Goal: Information Seeking & Learning: Learn about a topic

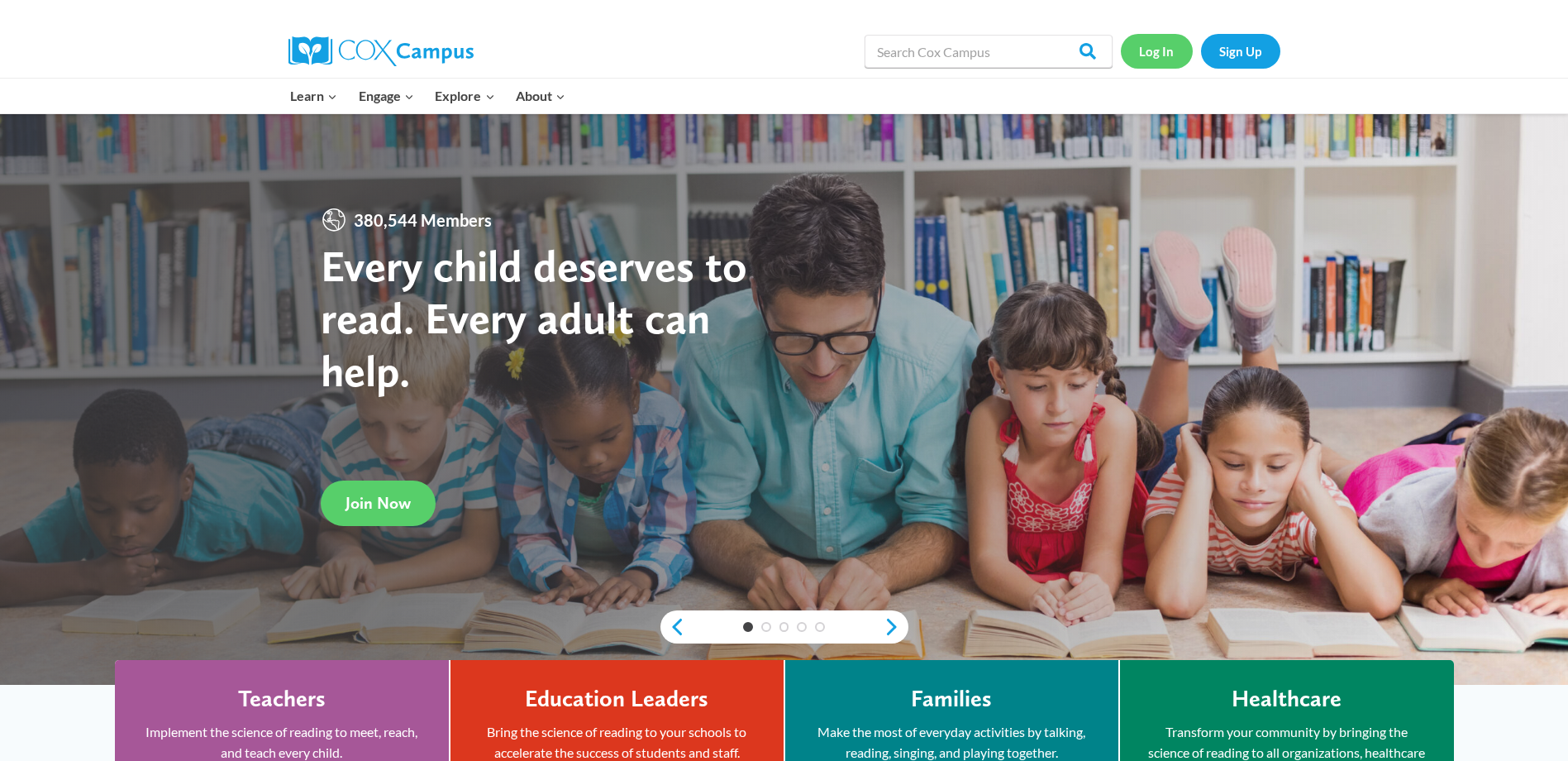
click at [1170, 54] on link "Log In" at bounding box center [1156, 50] width 72 height 34
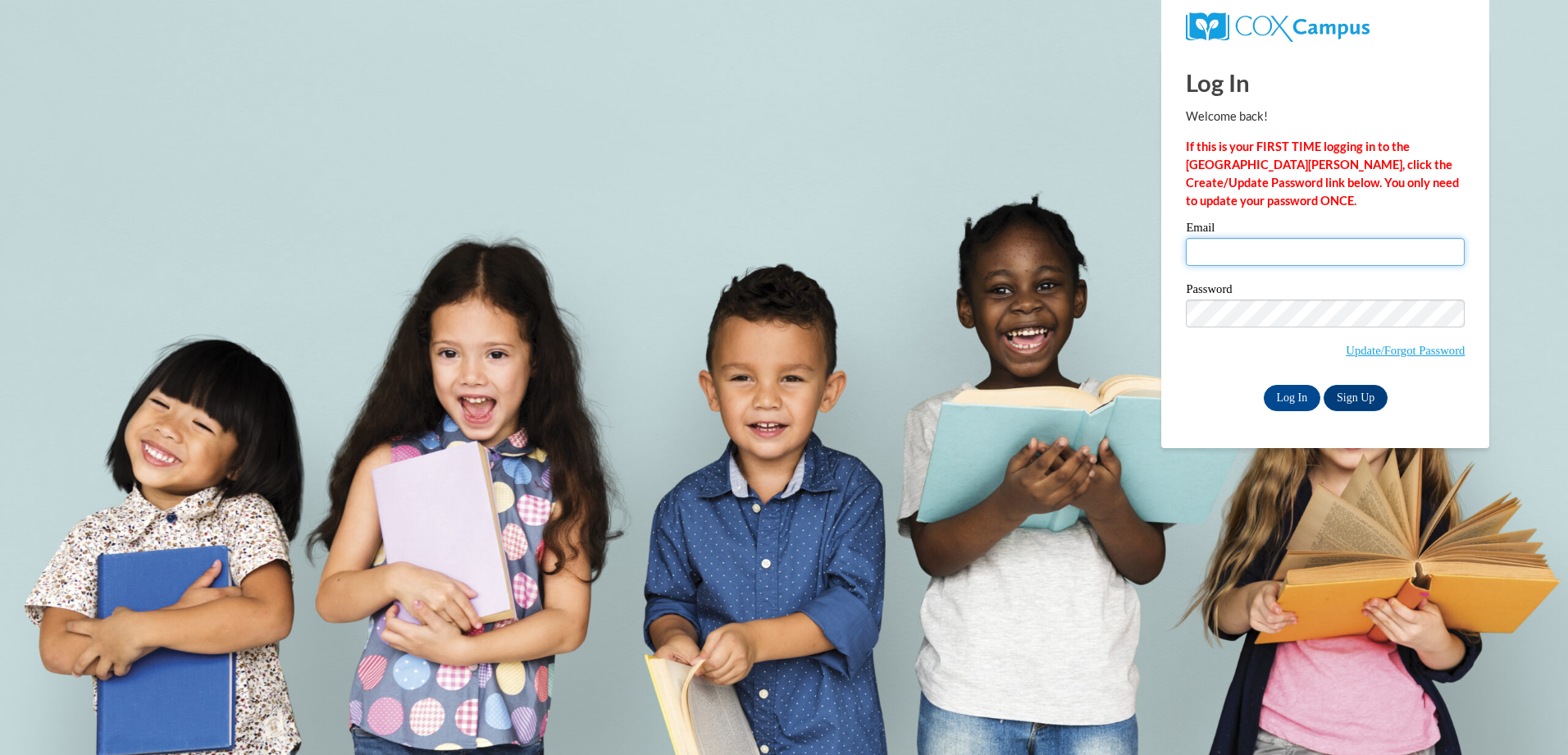
click at [1385, 251] on input "Email" at bounding box center [1325, 251] width 279 height 28
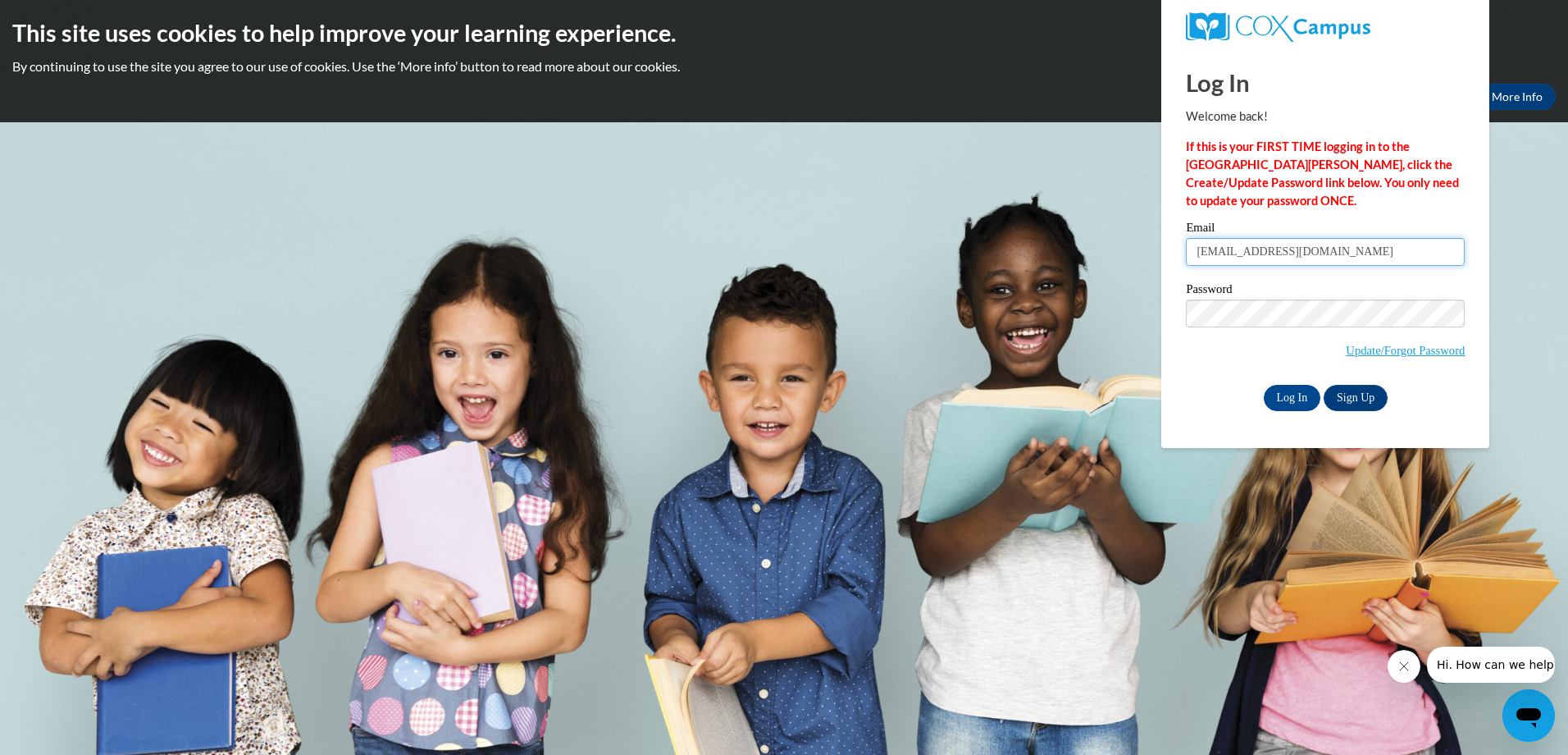
type input "[EMAIL_ADDRESS][DOMAIN_NAME]"
click at [1293, 400] on input "Log In" at bounding box center [1292, 397] width 57 height 27
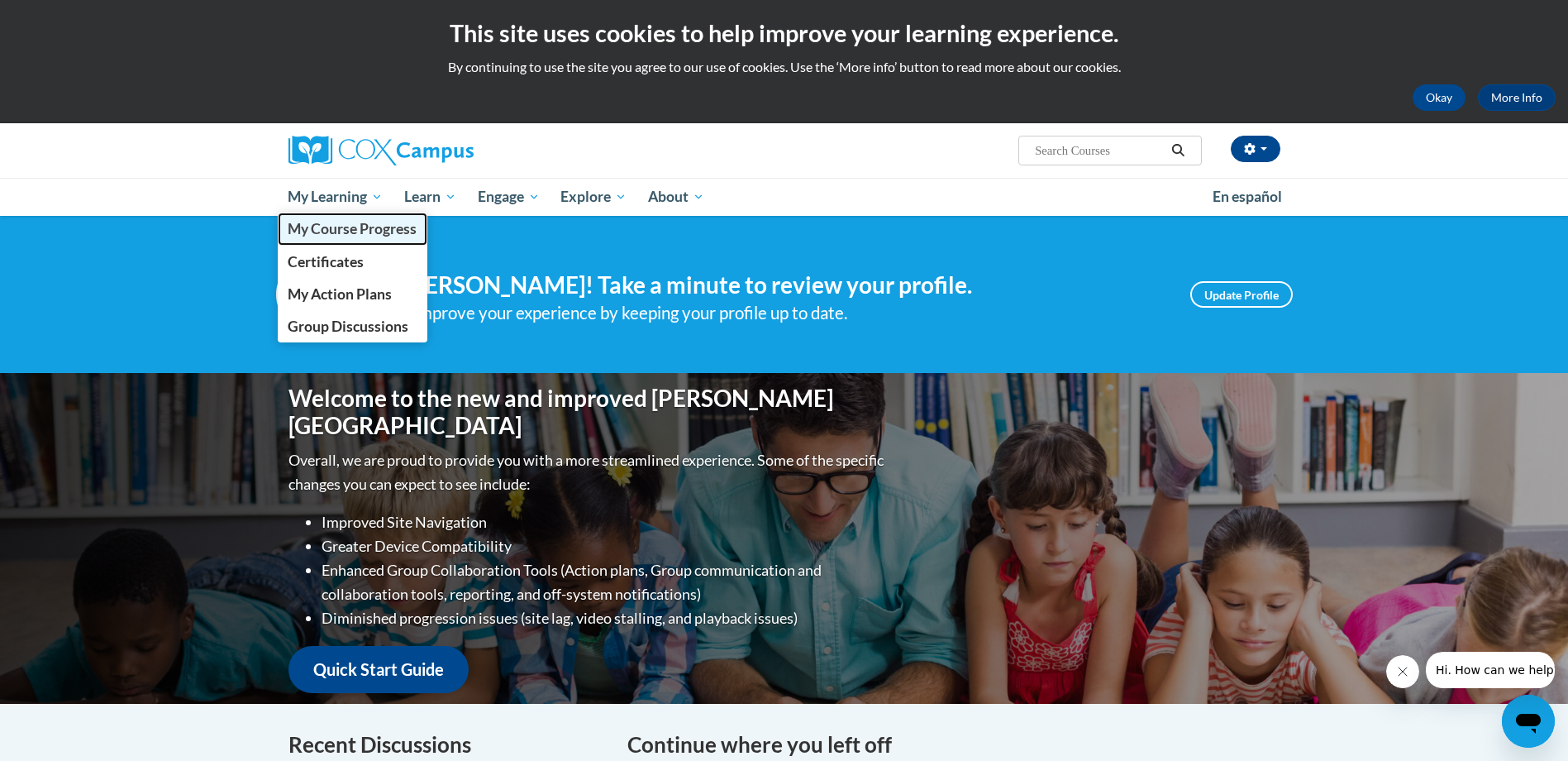
click at [350, 225] on span "My Course Progress" at bounding box center [352, 228] width 129 height 17
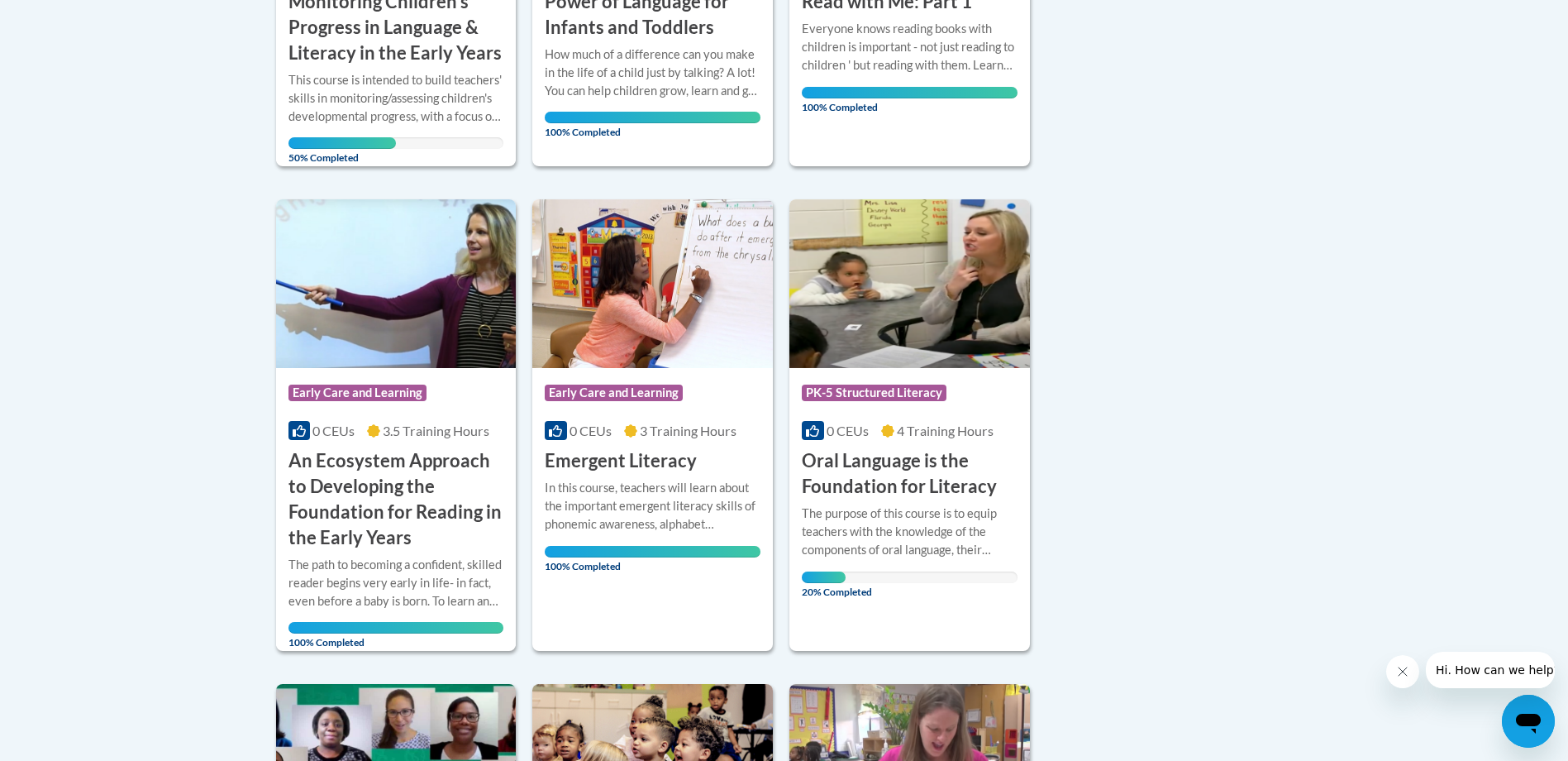
scroll to position [745, 0]
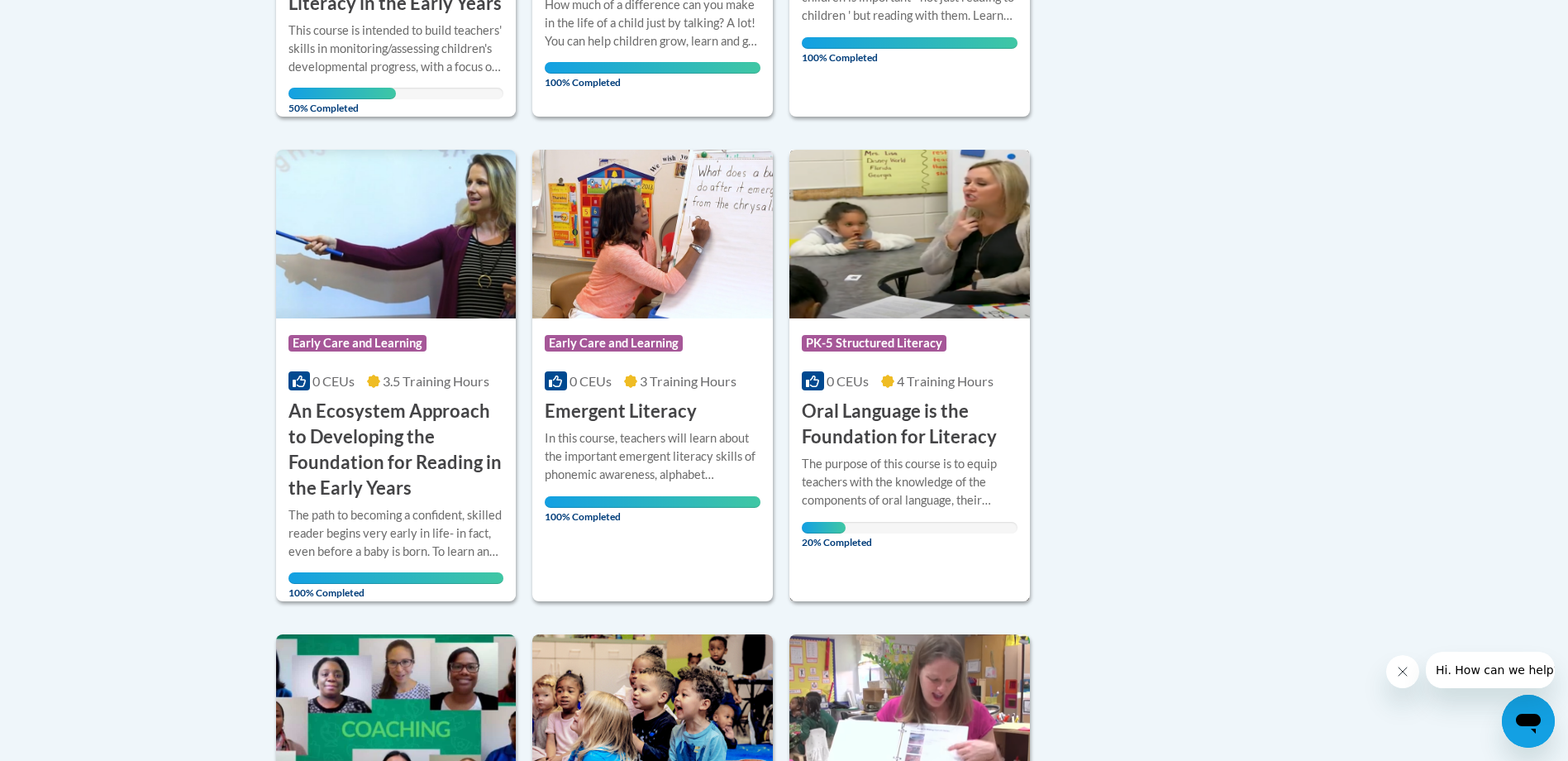
click at [918, 408] on h3 "Oral Language is the Foundation for Literacy" at bounding box center [909, 424] width 216 height 51
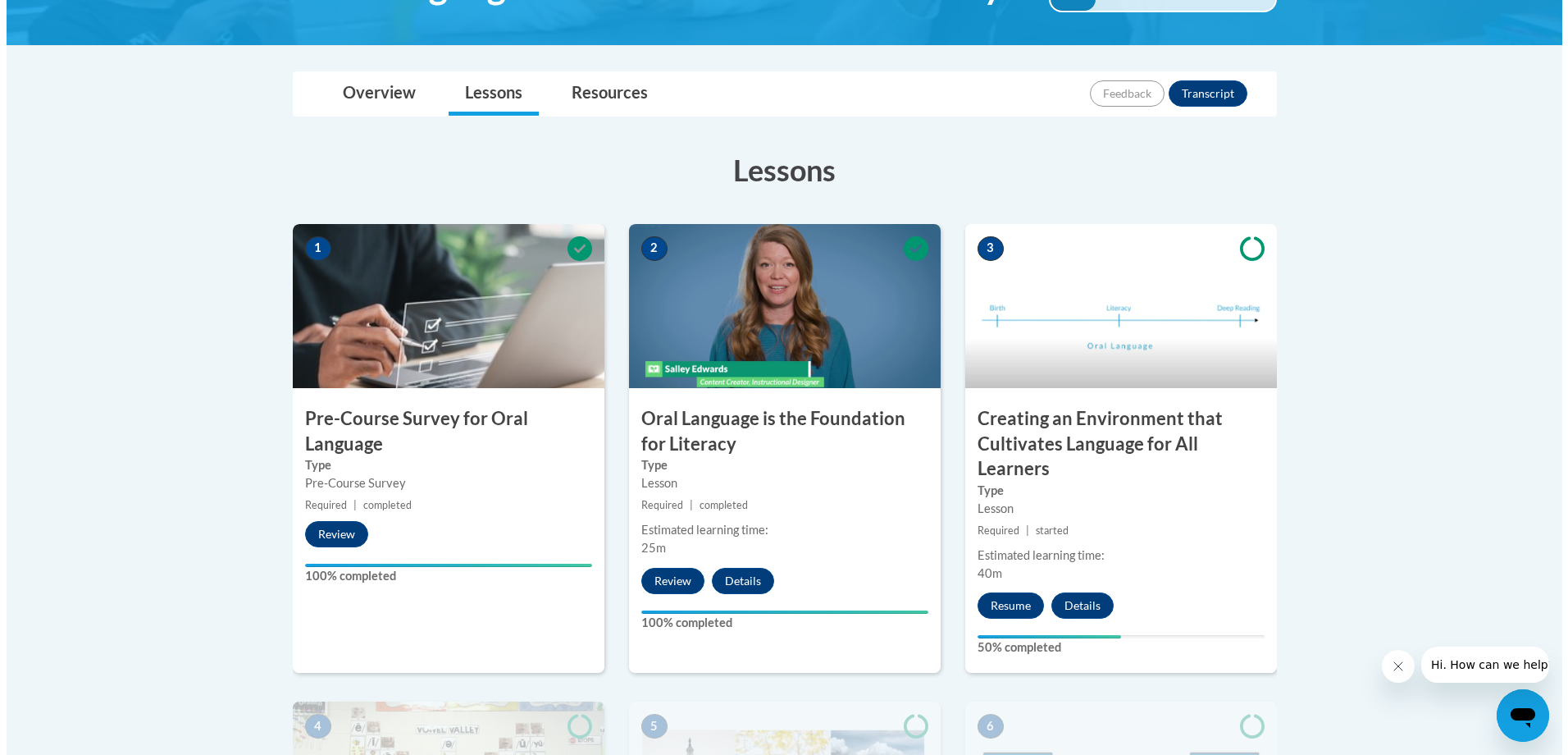
scroll to position [328, 0]
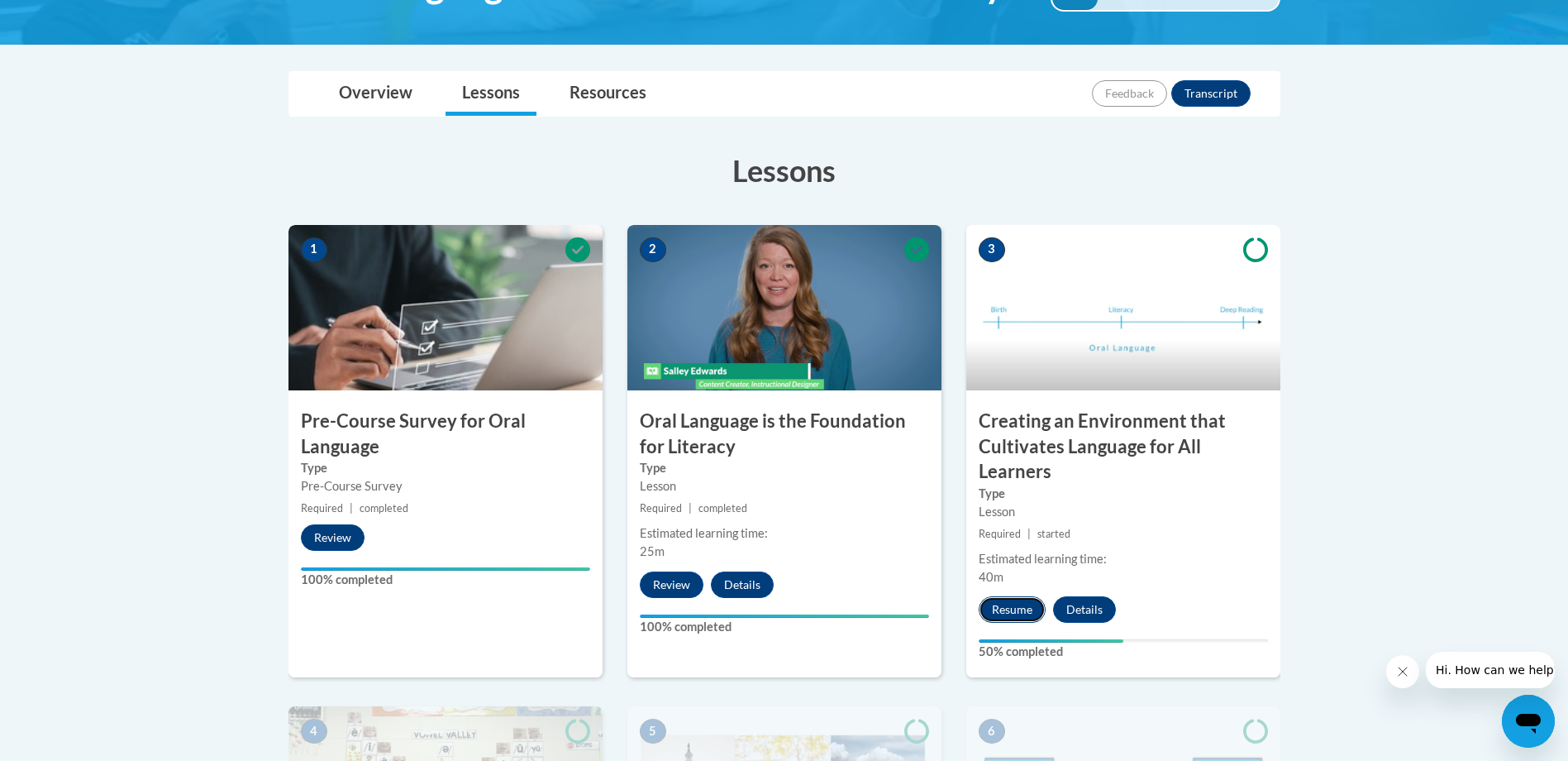
click at [997, 613] on button "Resume" at bounding box center [1011, 609] width 67 height 27
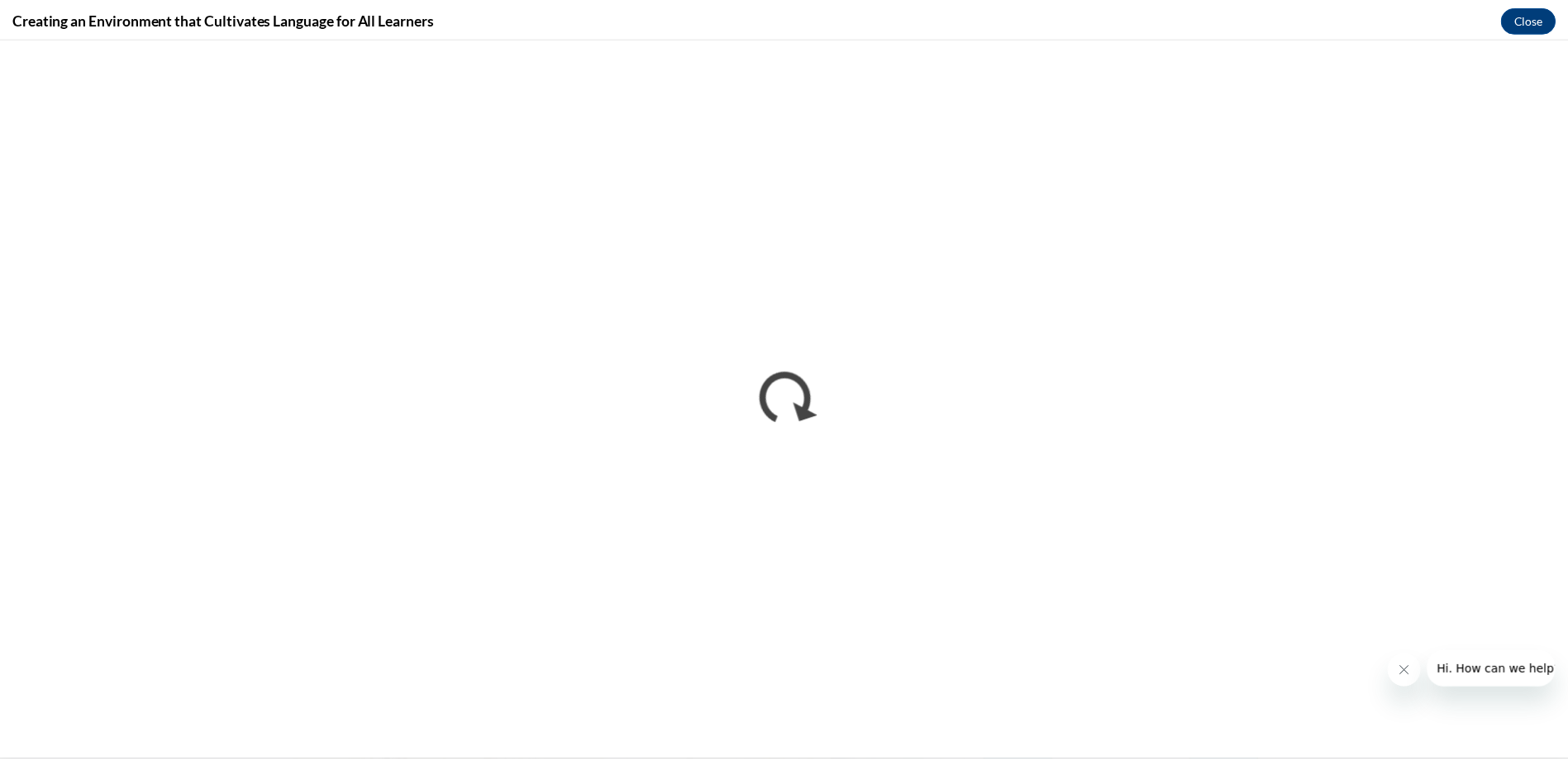
scroll to position [0, 0]
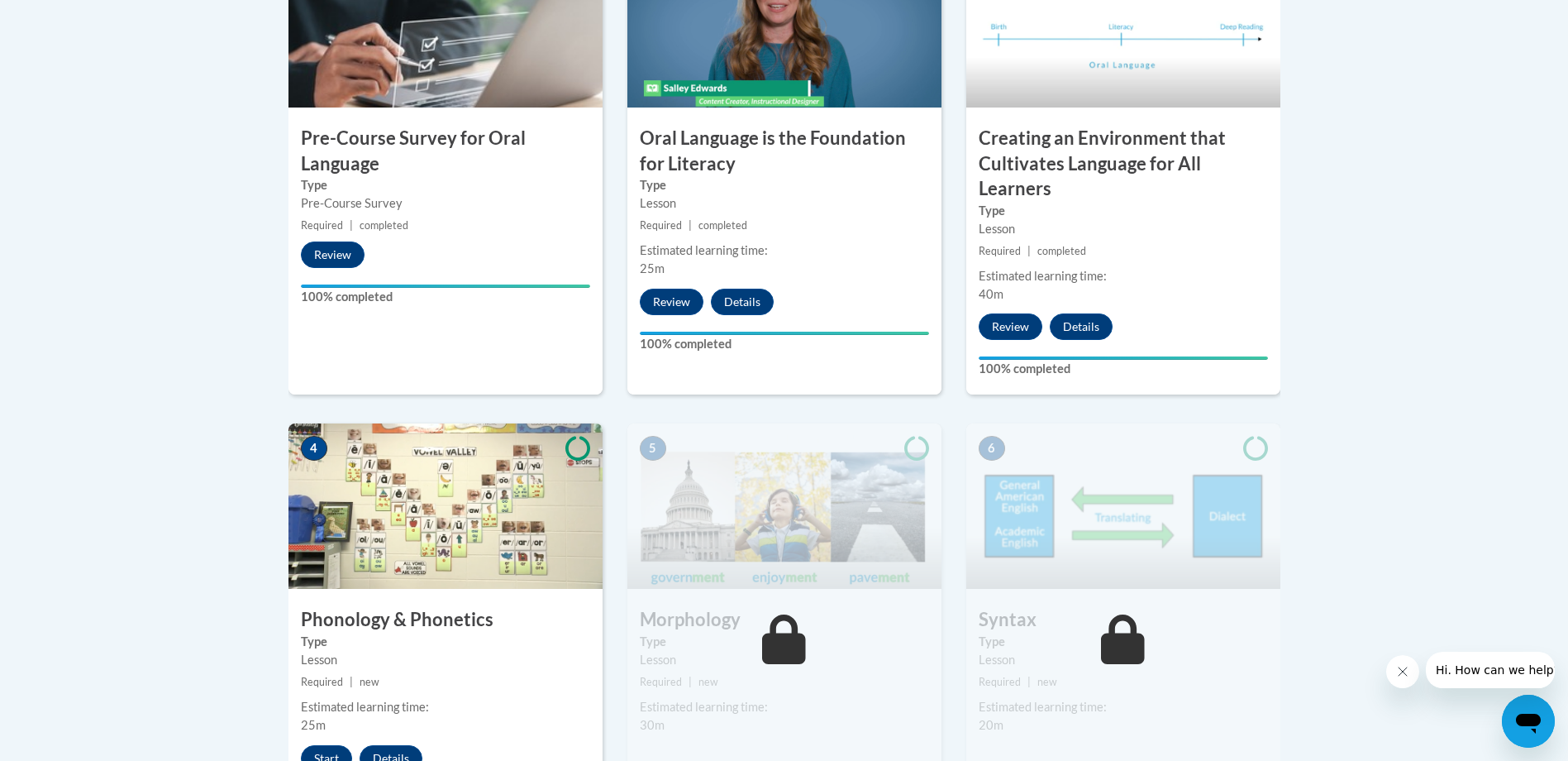
scroll to position [827, 0]
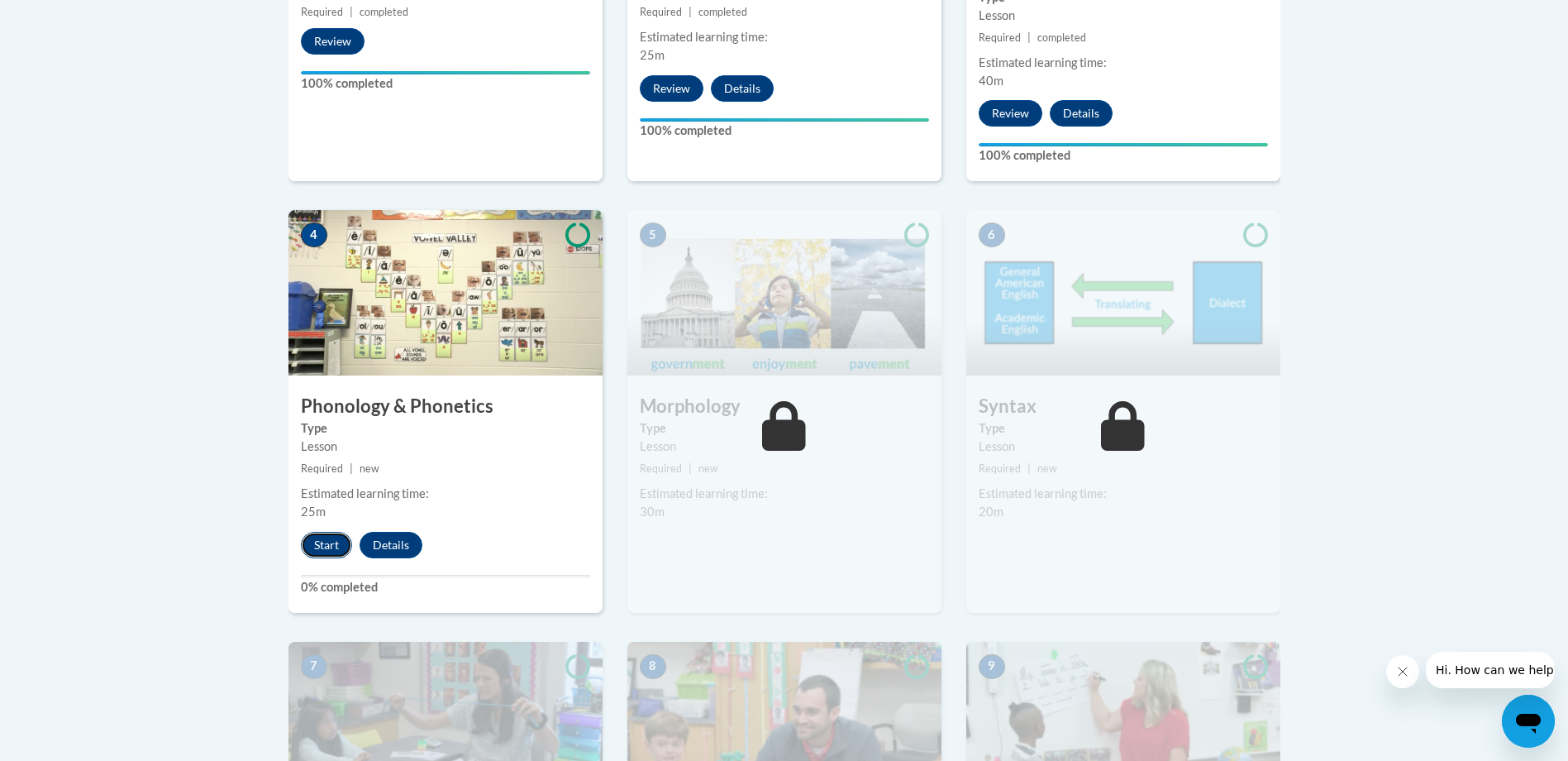
click at [325, 557] on button "Start" at bounding box center [326, 545] width 51 height 27
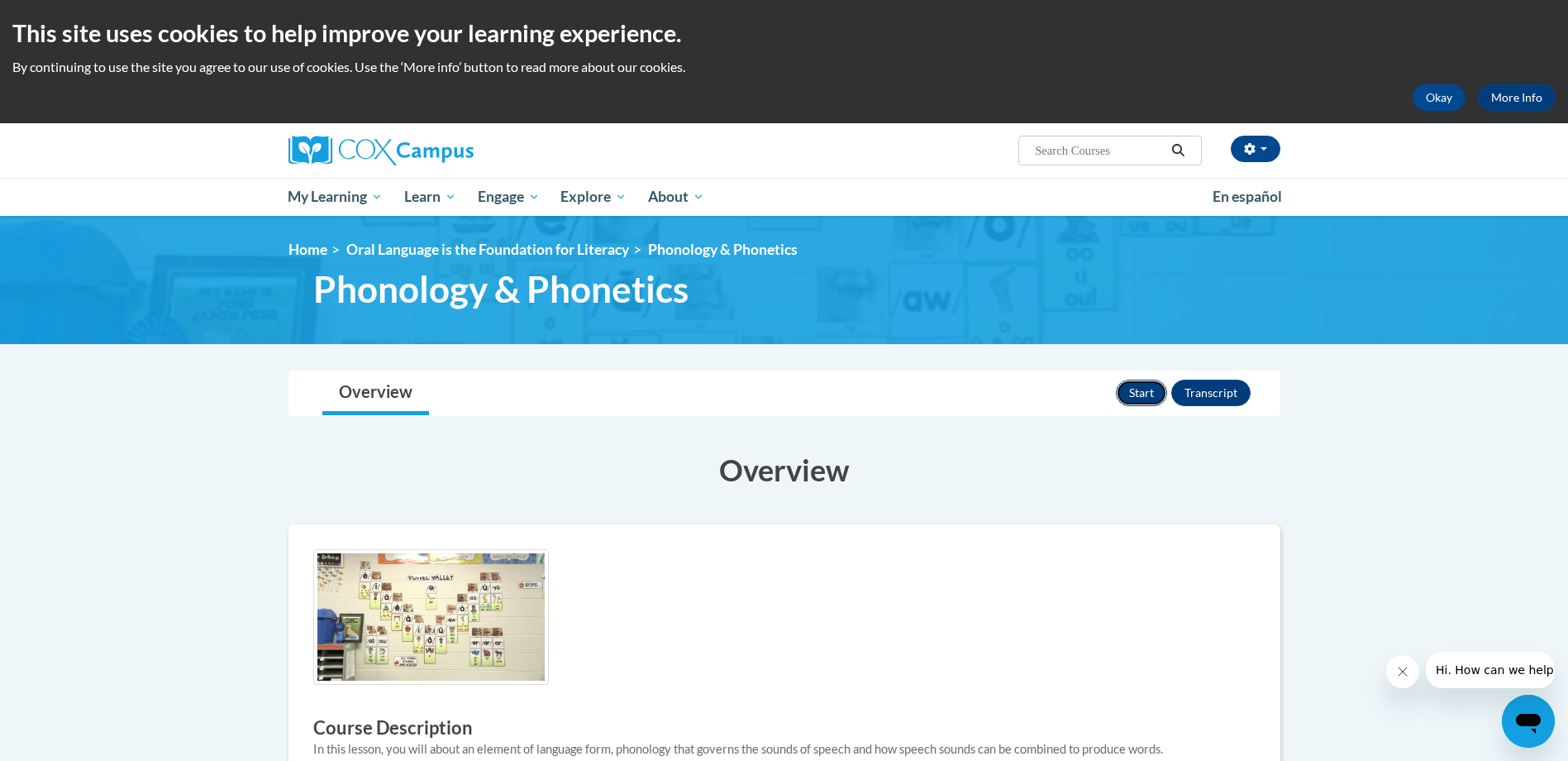
click at [1154, 393] on button "Start" at bounding box center [1141, 393] width 51 height 27
click at [1142, 393] on button "Review" at bounding box center [1135, 393] width 64 height 27
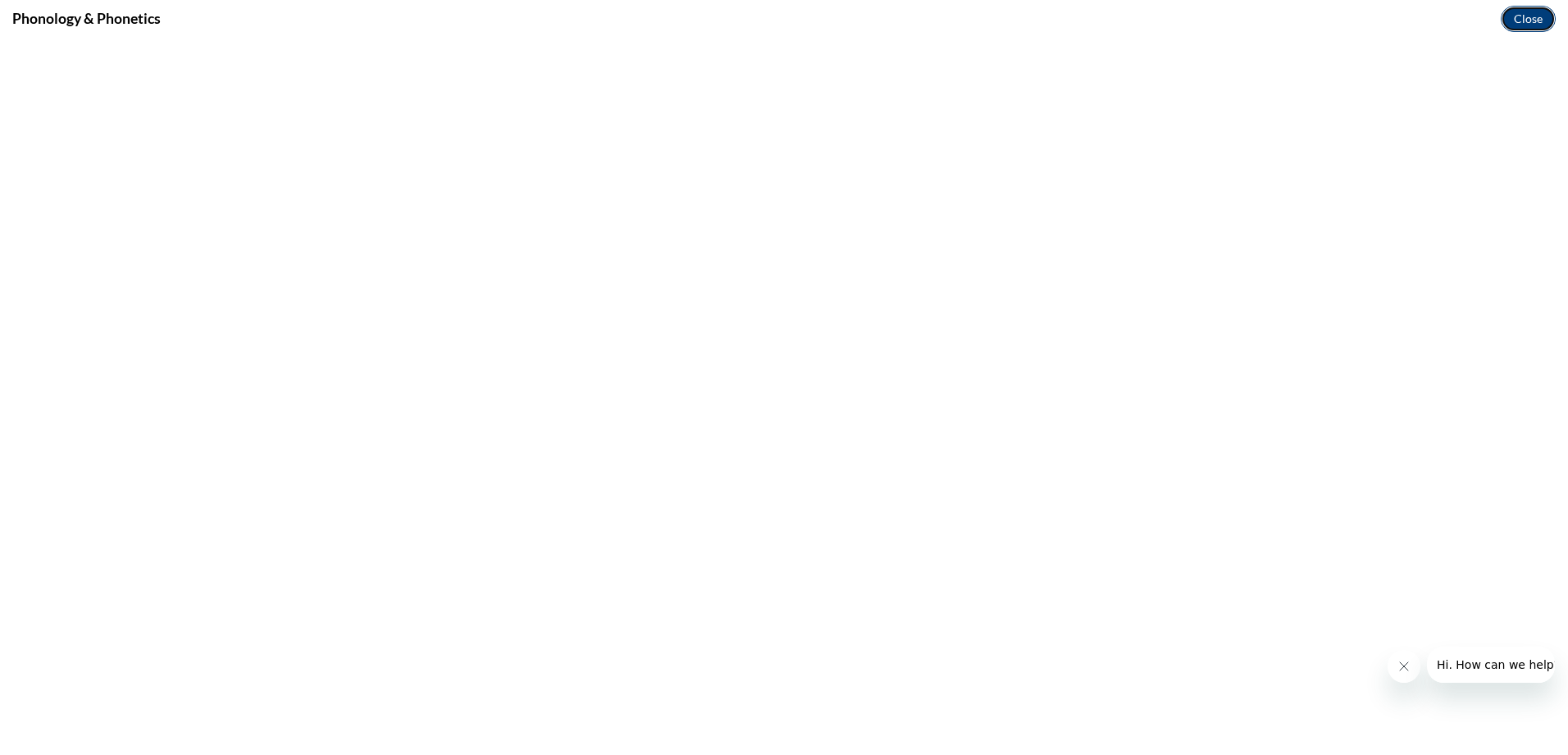
click at [1525, 17] on button "Close" at bounding box center [1529, 19] width 55 height 27
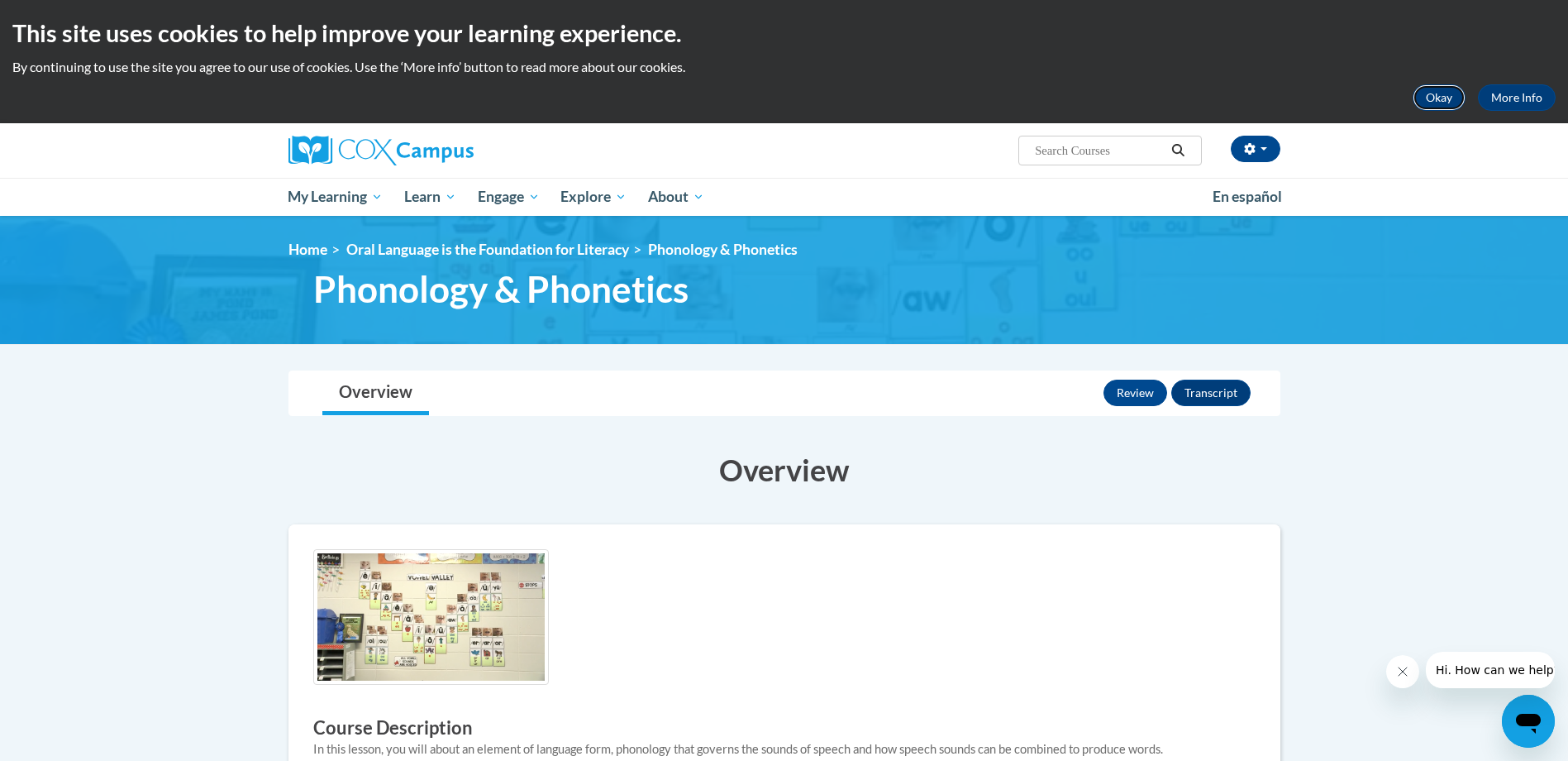
click at [1429, 104] on button "Okay" at bounding box center [1438, 98] width 53 height 27
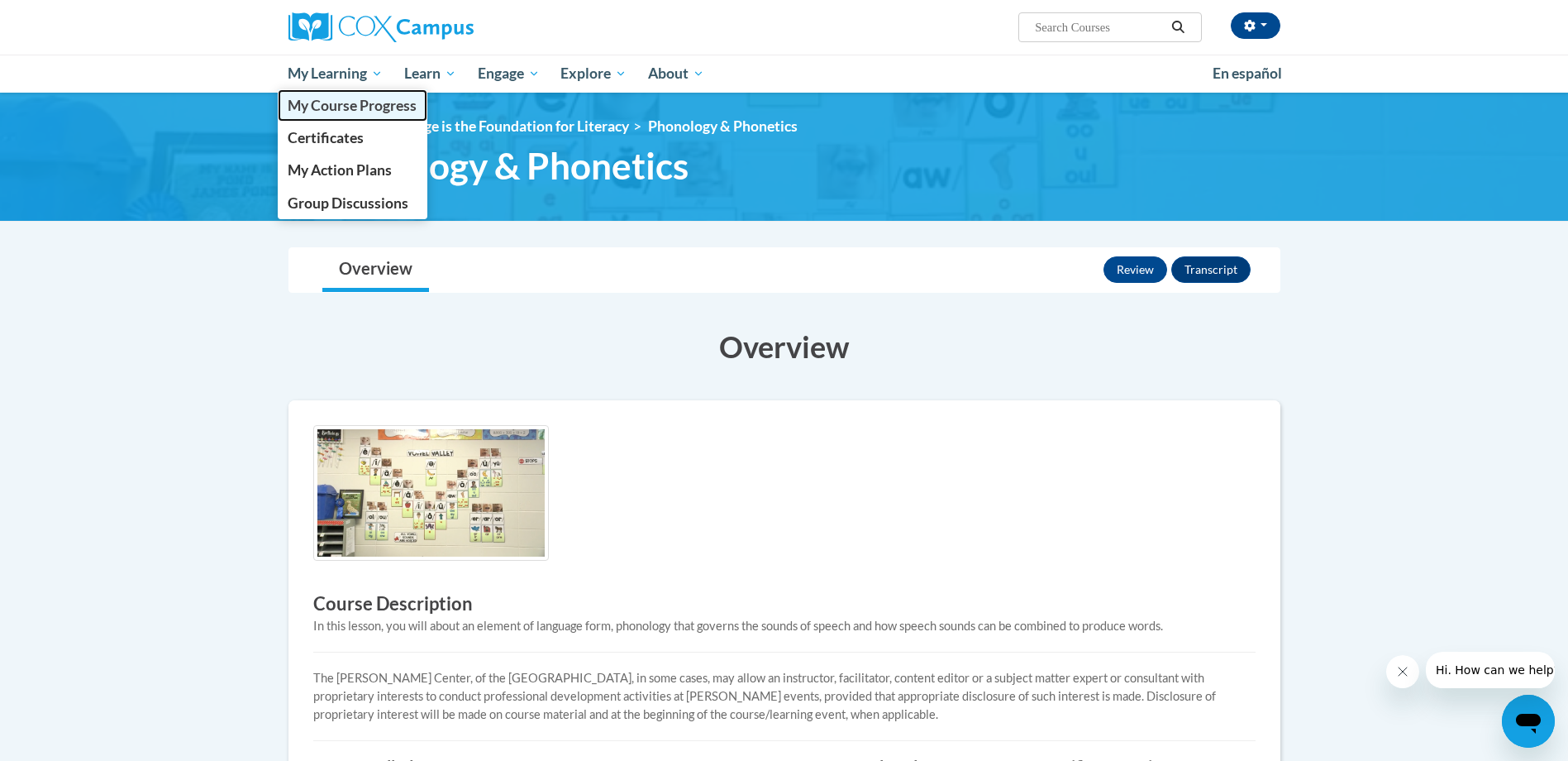
click at [365, 110] on span "My Course Progress" at bounding box center [352, 106] width 129 height 17
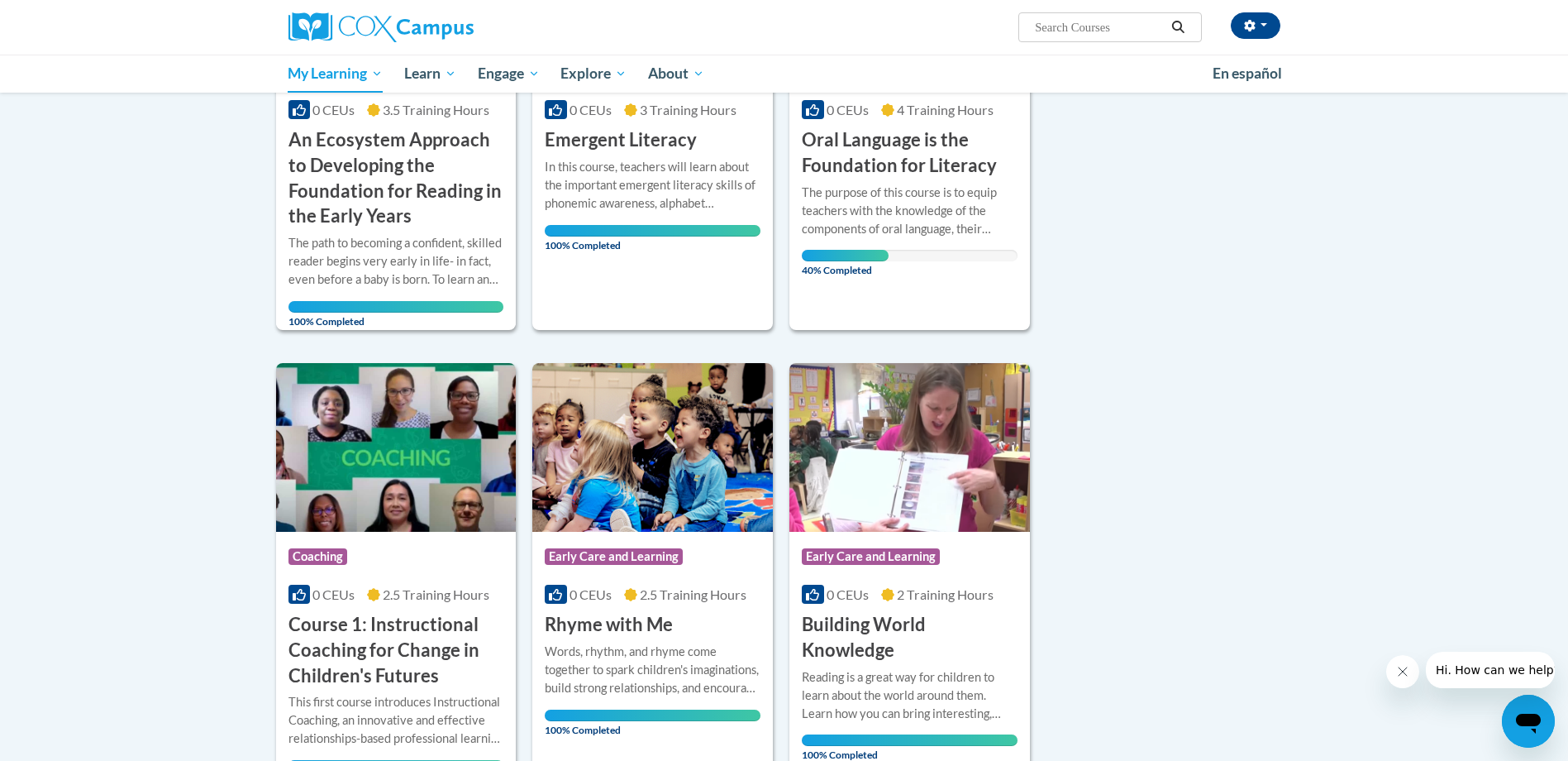
scroll to position [827, 0]
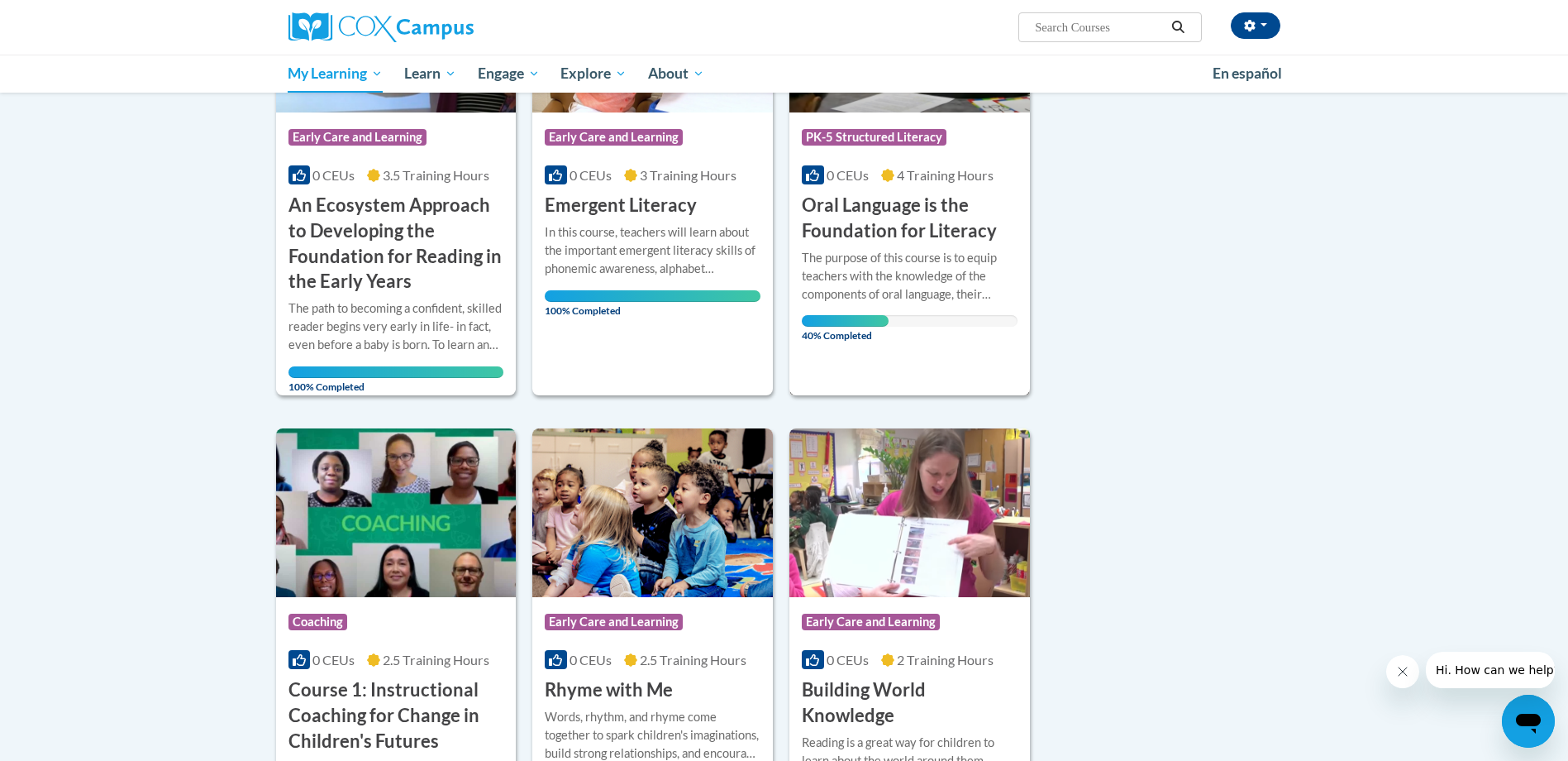
click at [899, 224] on h3 "Oral Language is the Foundation for Literacy" at bounding box center [909, 218] width 216 height 51
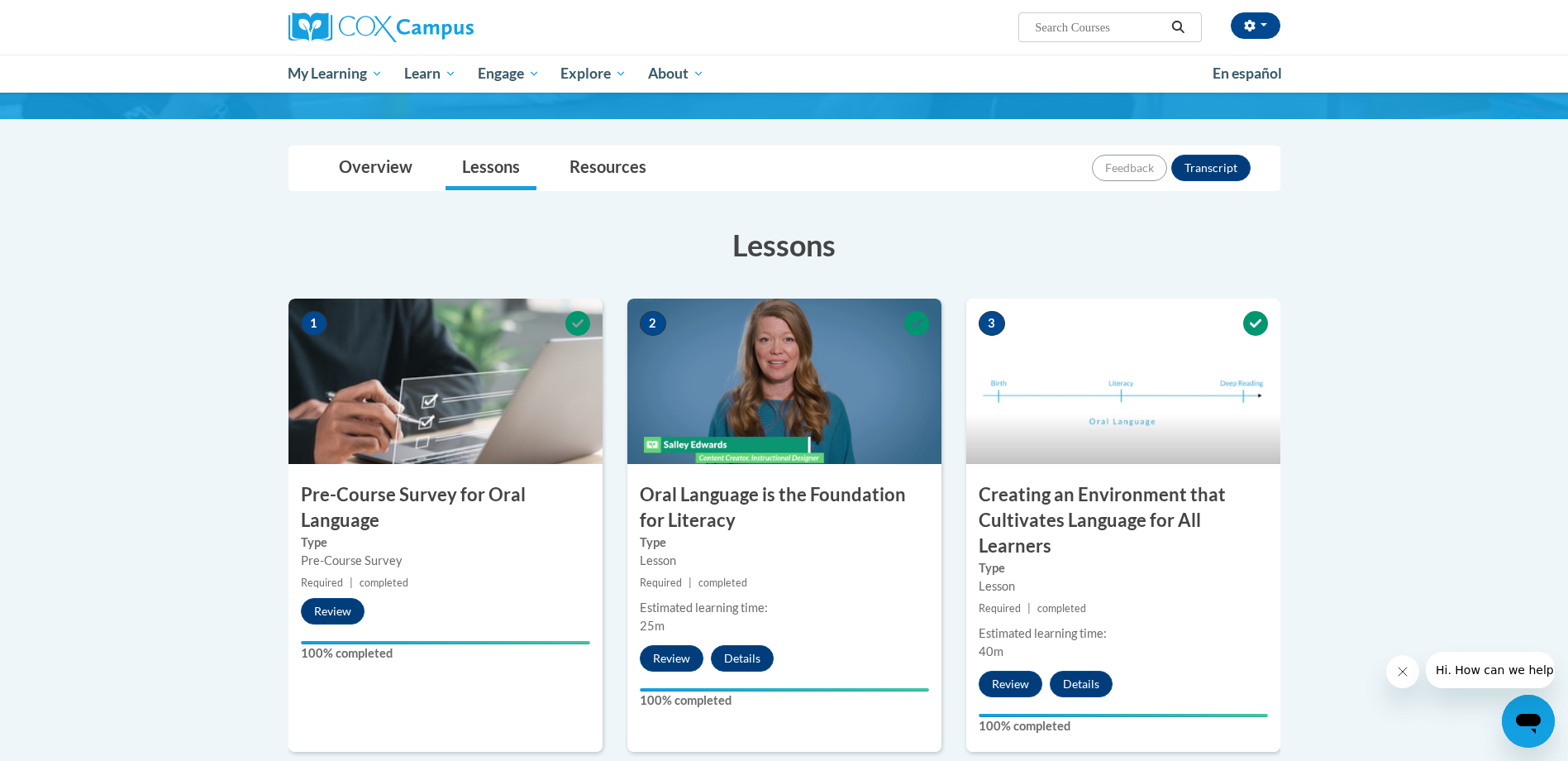
scroll to position [330, 0]
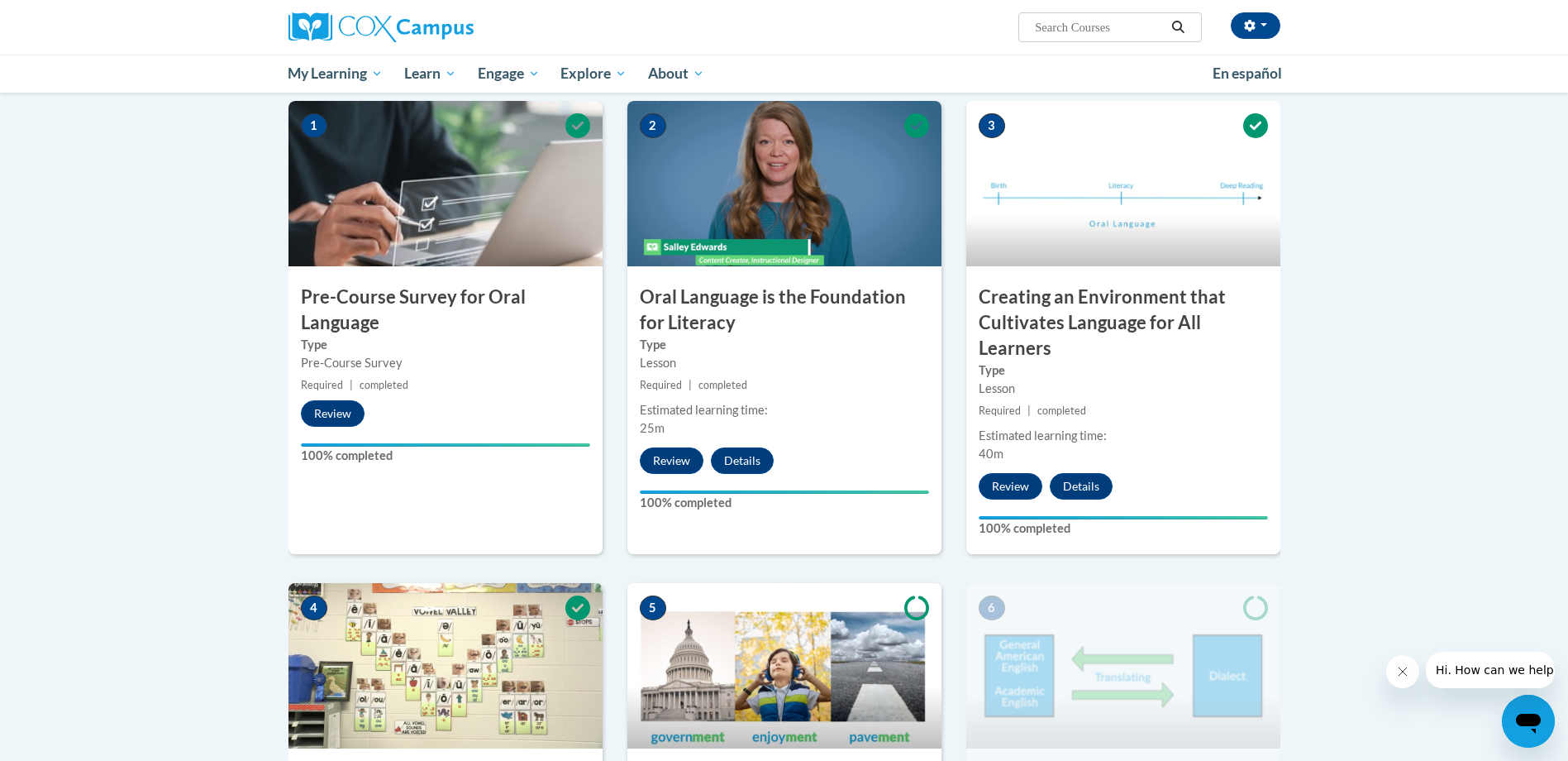
drag, startPoint x: 908, startPoint y: 36, endPoint x: 892, endPoint y: 13, distance: 28.0
click at [906, 35] on div "latonya cox (America/Chicago UTC-05:00) My Profile Inbox My Transcripts Log Out…" at bounding box center [953, 21] width 678 height 42
click at [1193, 428] on div "Estimated learning time:" at bounding box center [1123, 435] width 290 height 18
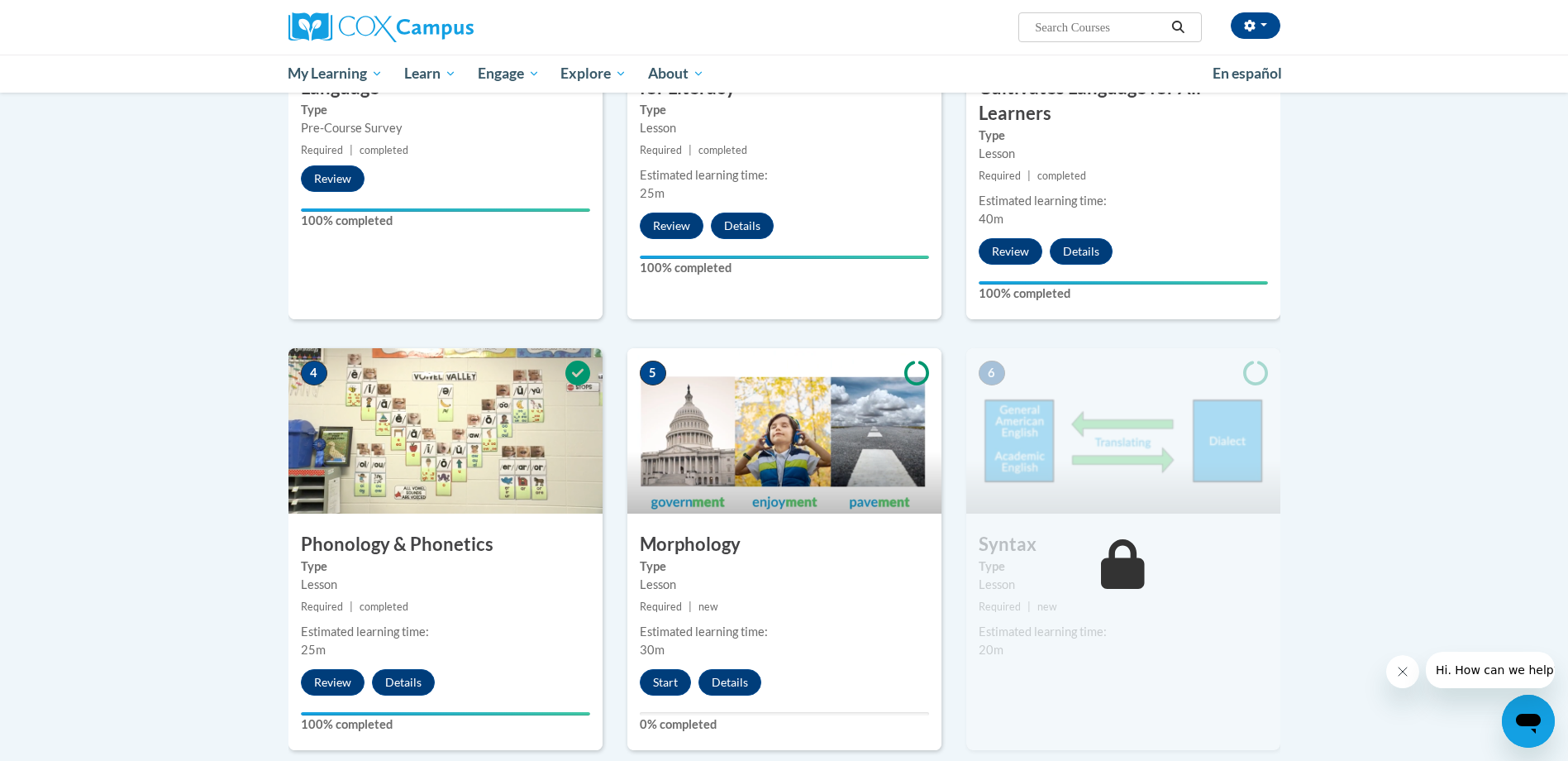
scroll to position [662, 0]
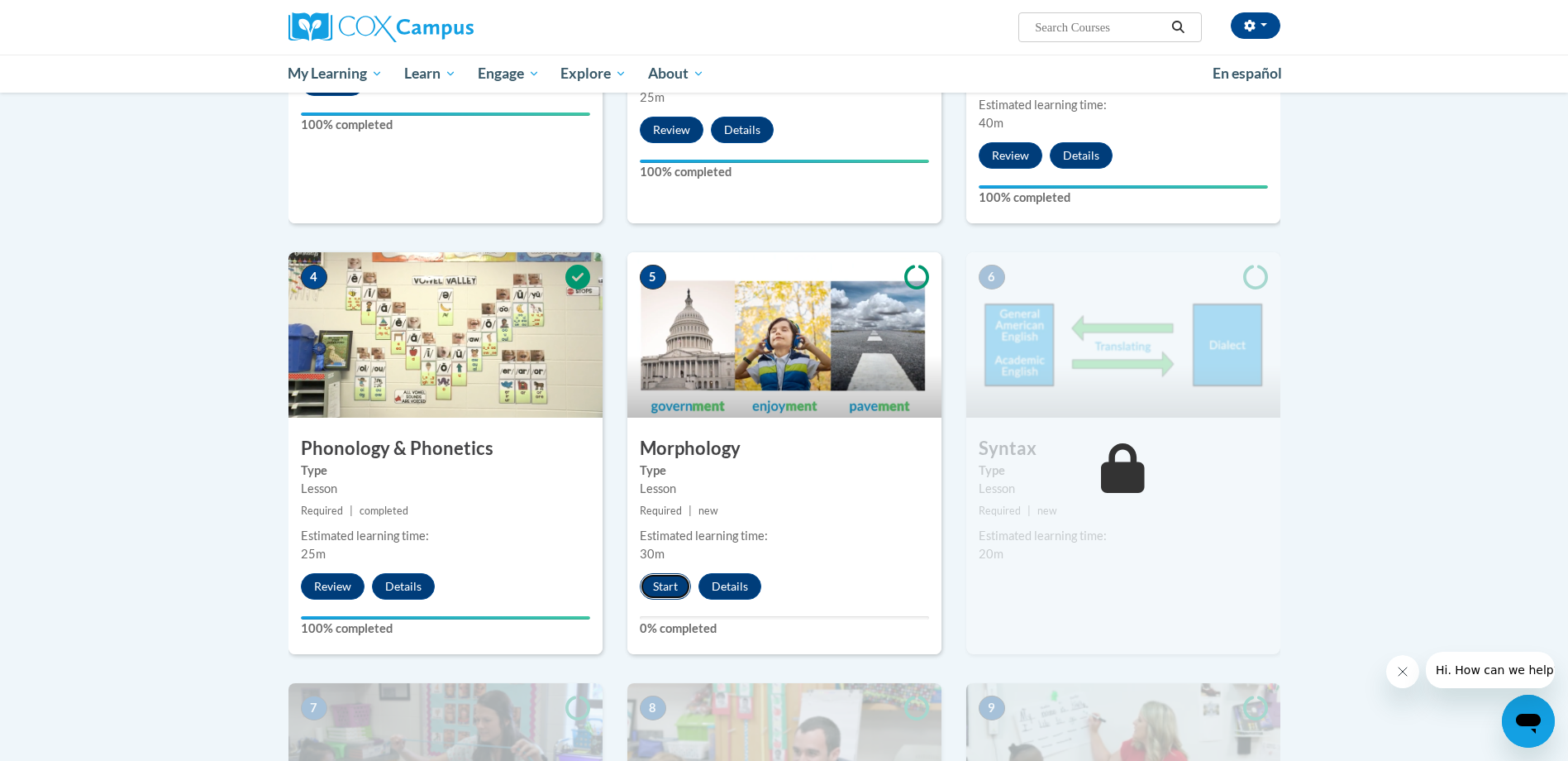
click at [668, 579] on button "Start" at bounding box center [665, 586] width 51 height 27
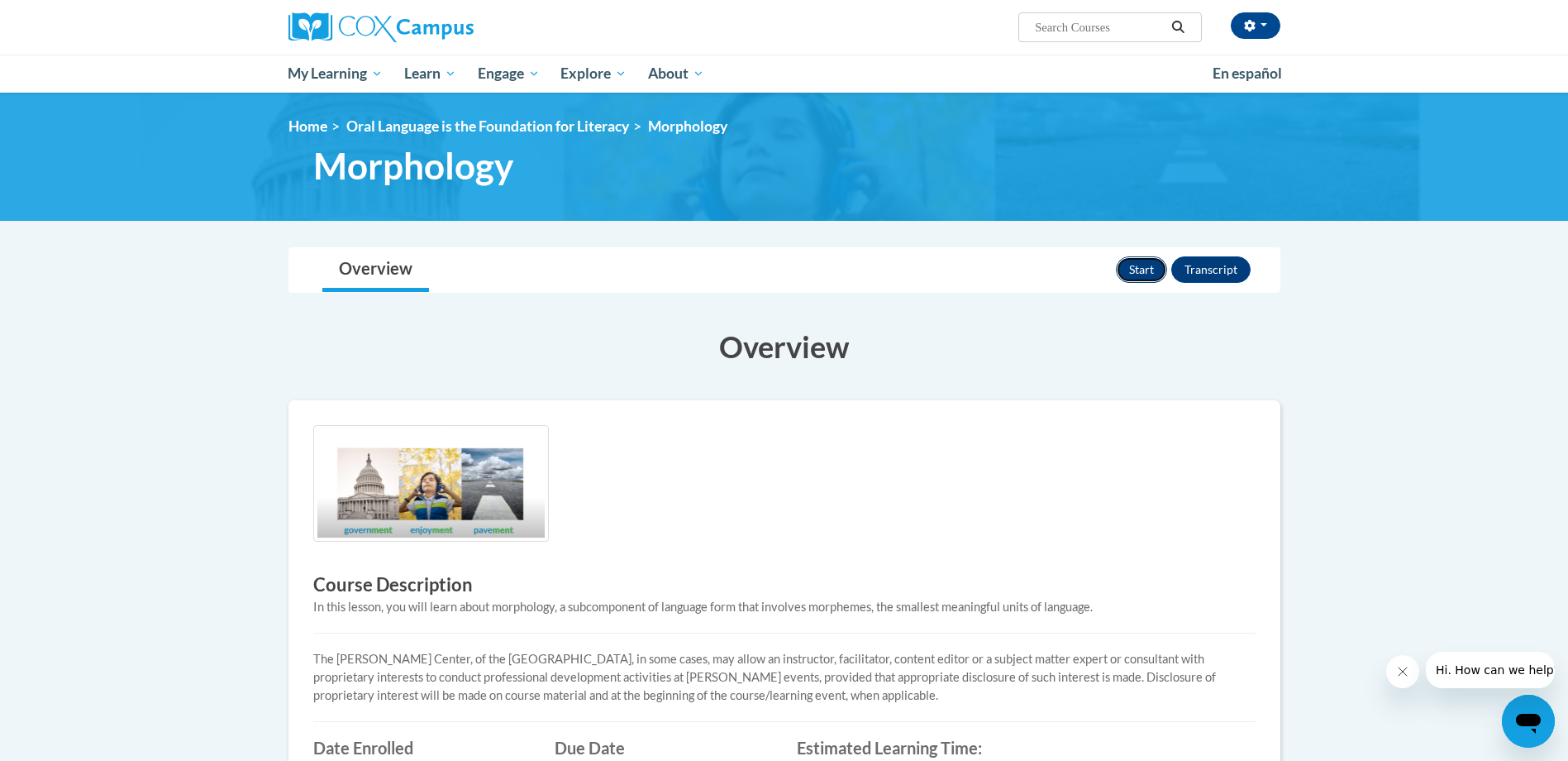
click at [1132, 267] on button "Start" at bounding box center [1141, 269] width 51 height 27
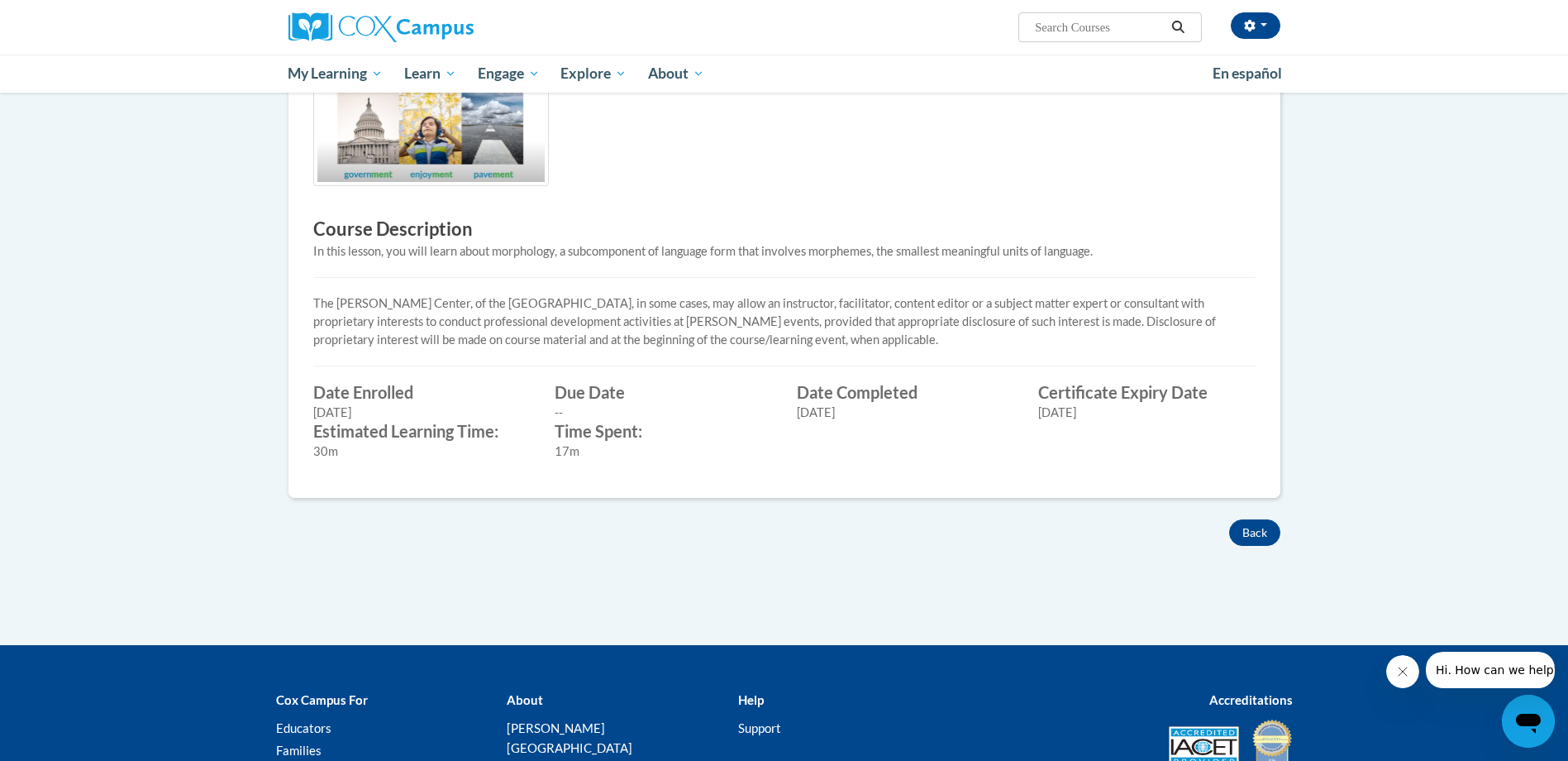
scroll to position [512, 0]
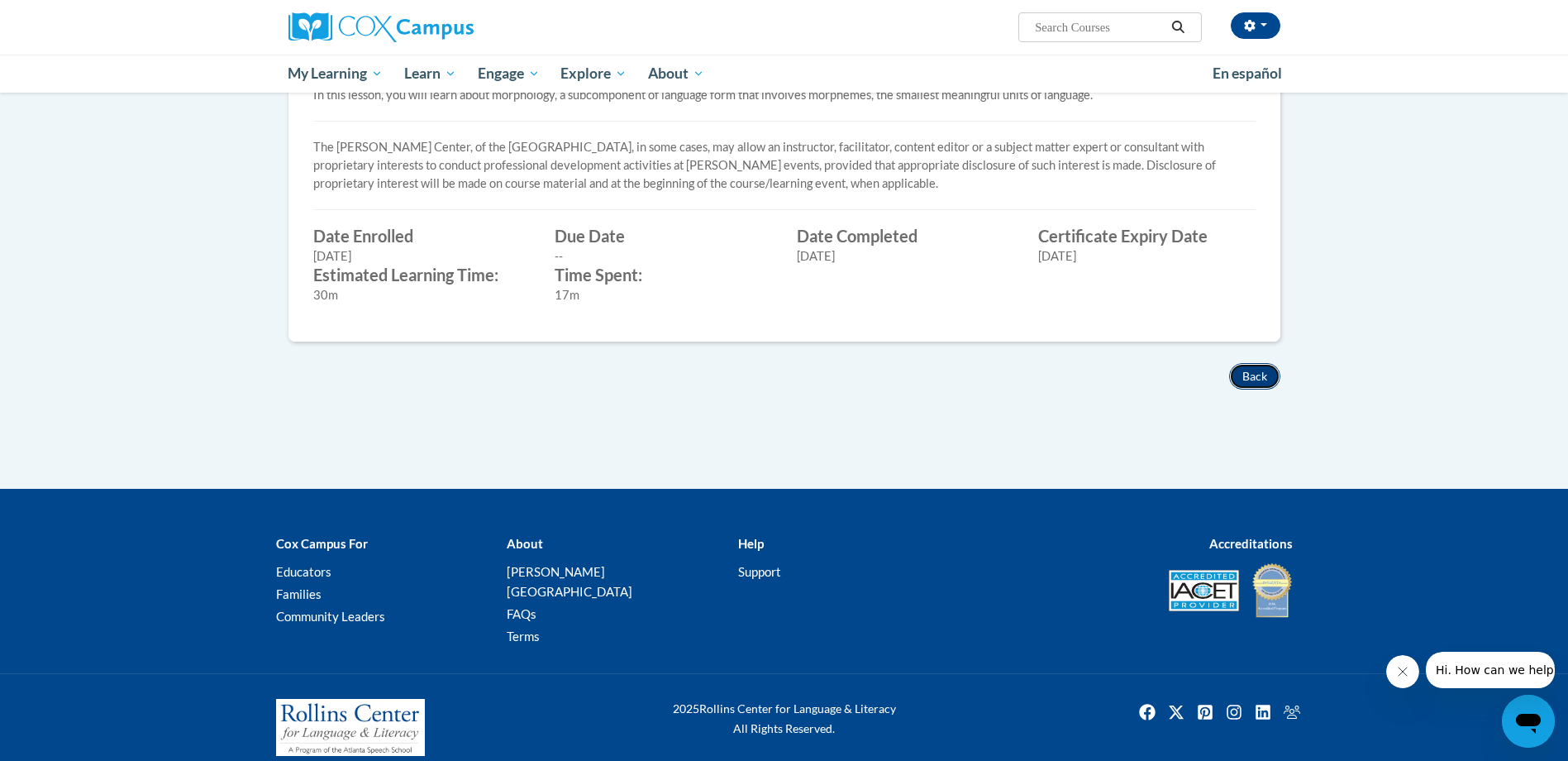
click at [1267, 383] on button "Back" at bounding box center [1254, 376] width 51 height 27
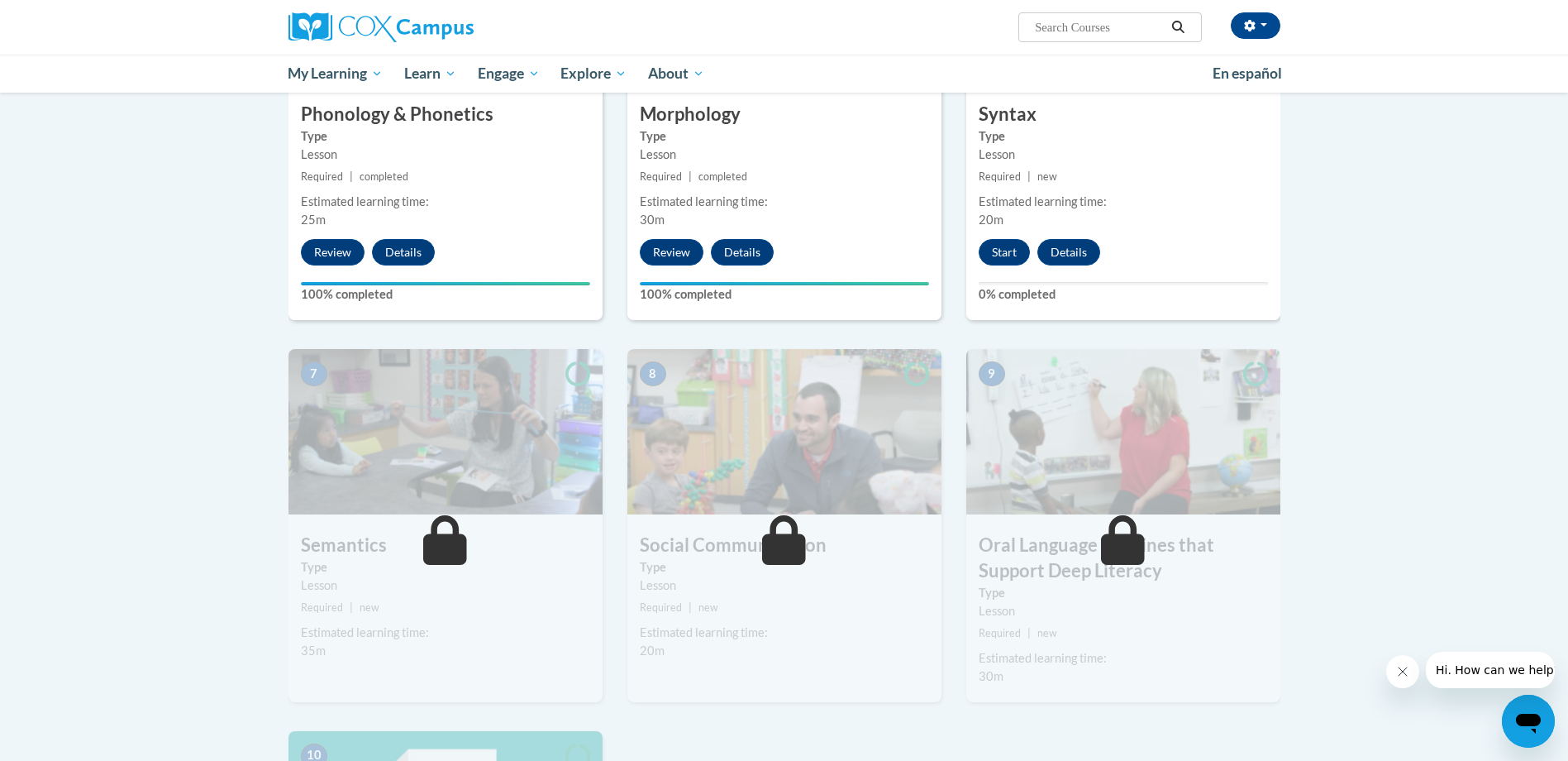
scroll to position [992, 0]
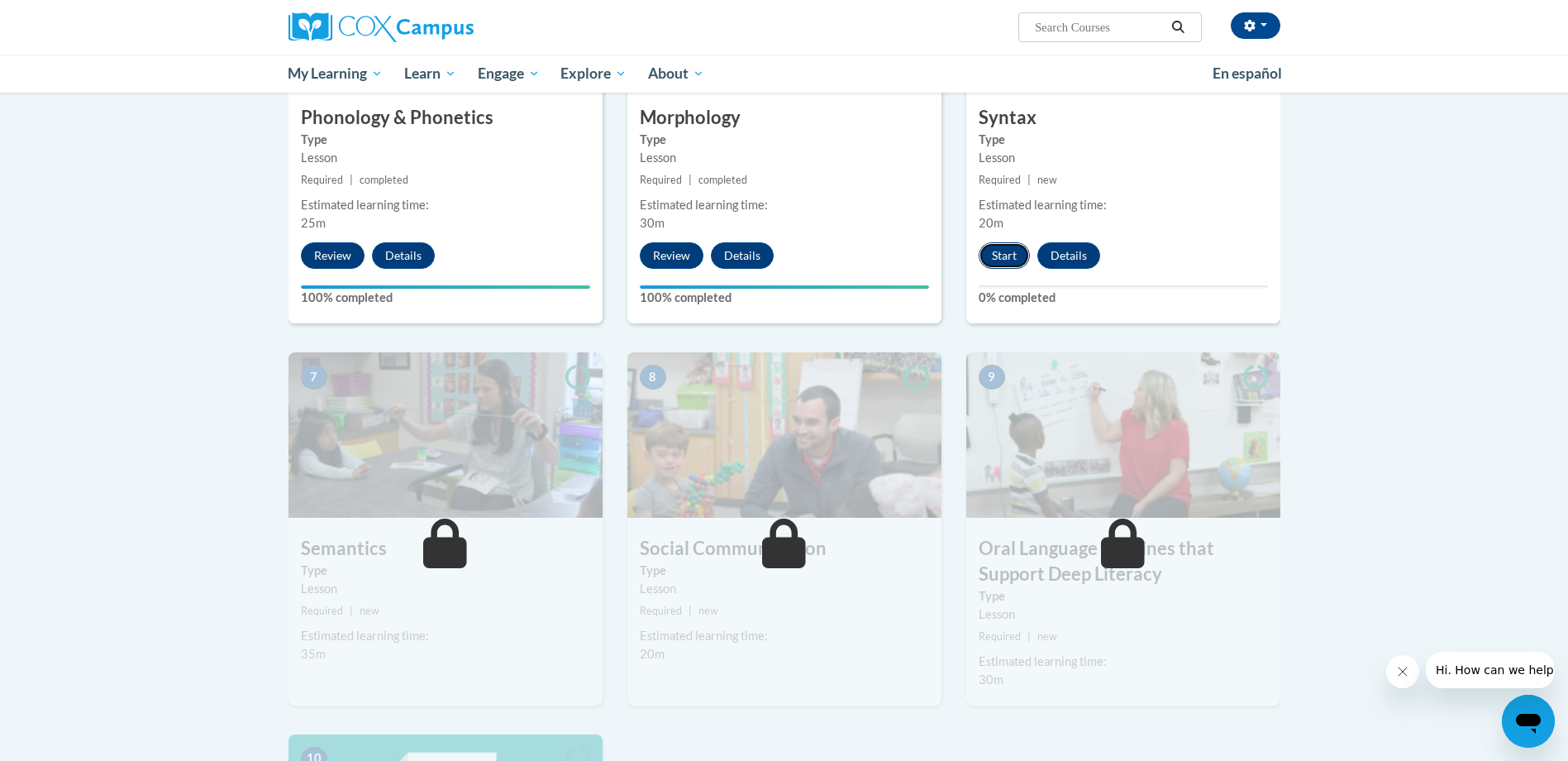
click at [1001, 249] on button "Start" at bounding box center [1004, 255] width 51 height 27
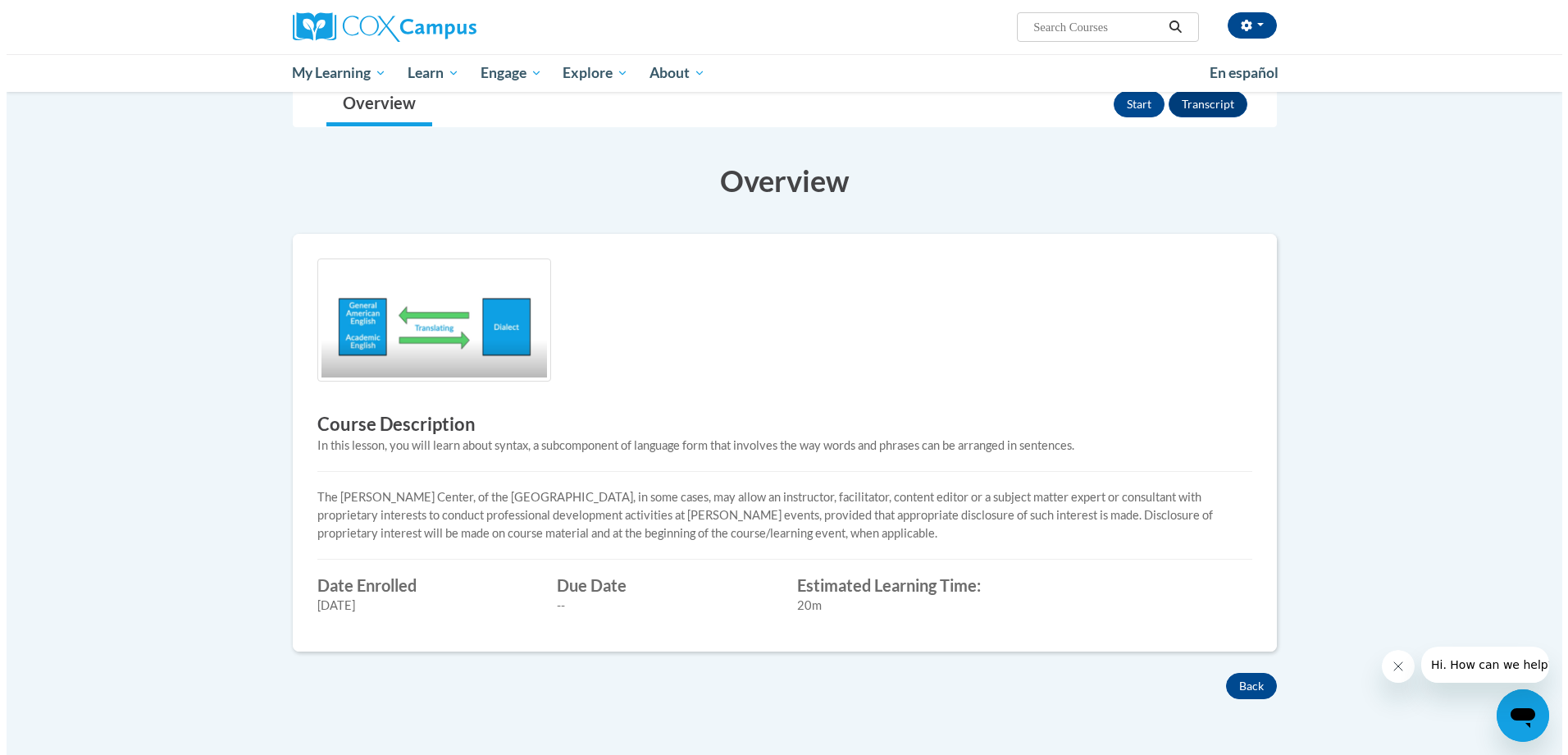
scroll to position [164, 0]
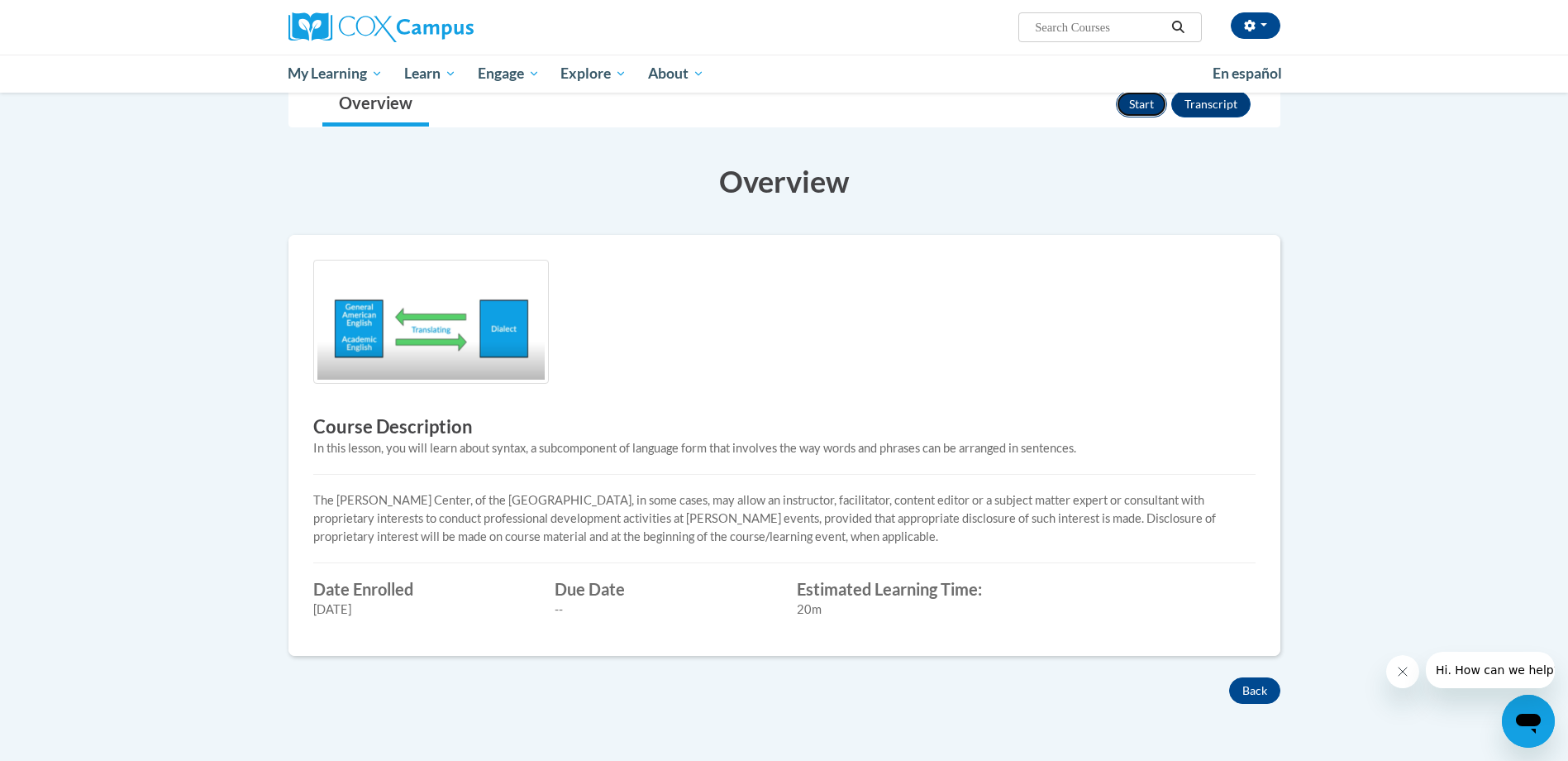
click at [1135, 102] on button "Start" at bounding box center [1141, 104] width 51 height 27
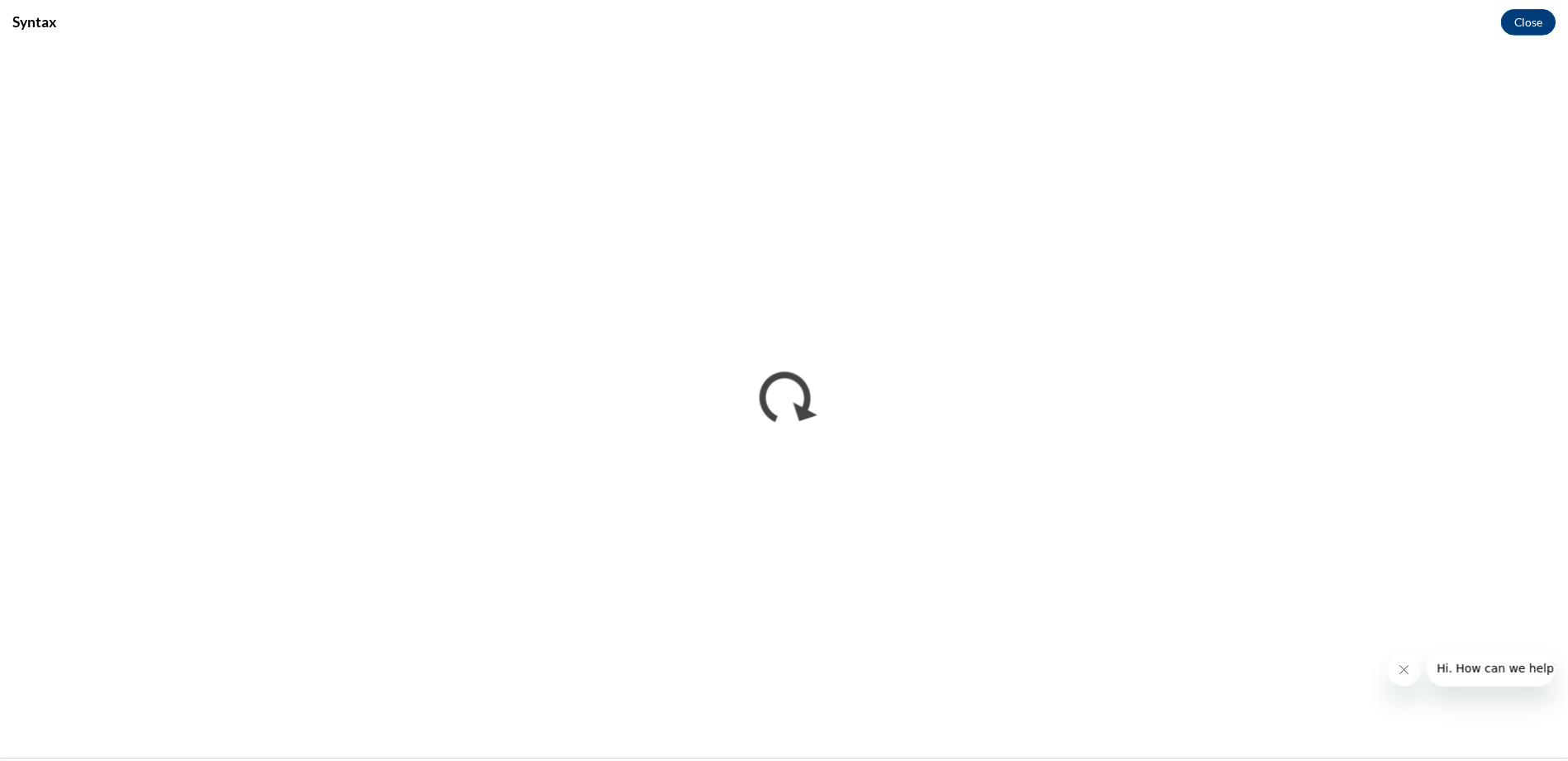
scroll to position [0, 0]
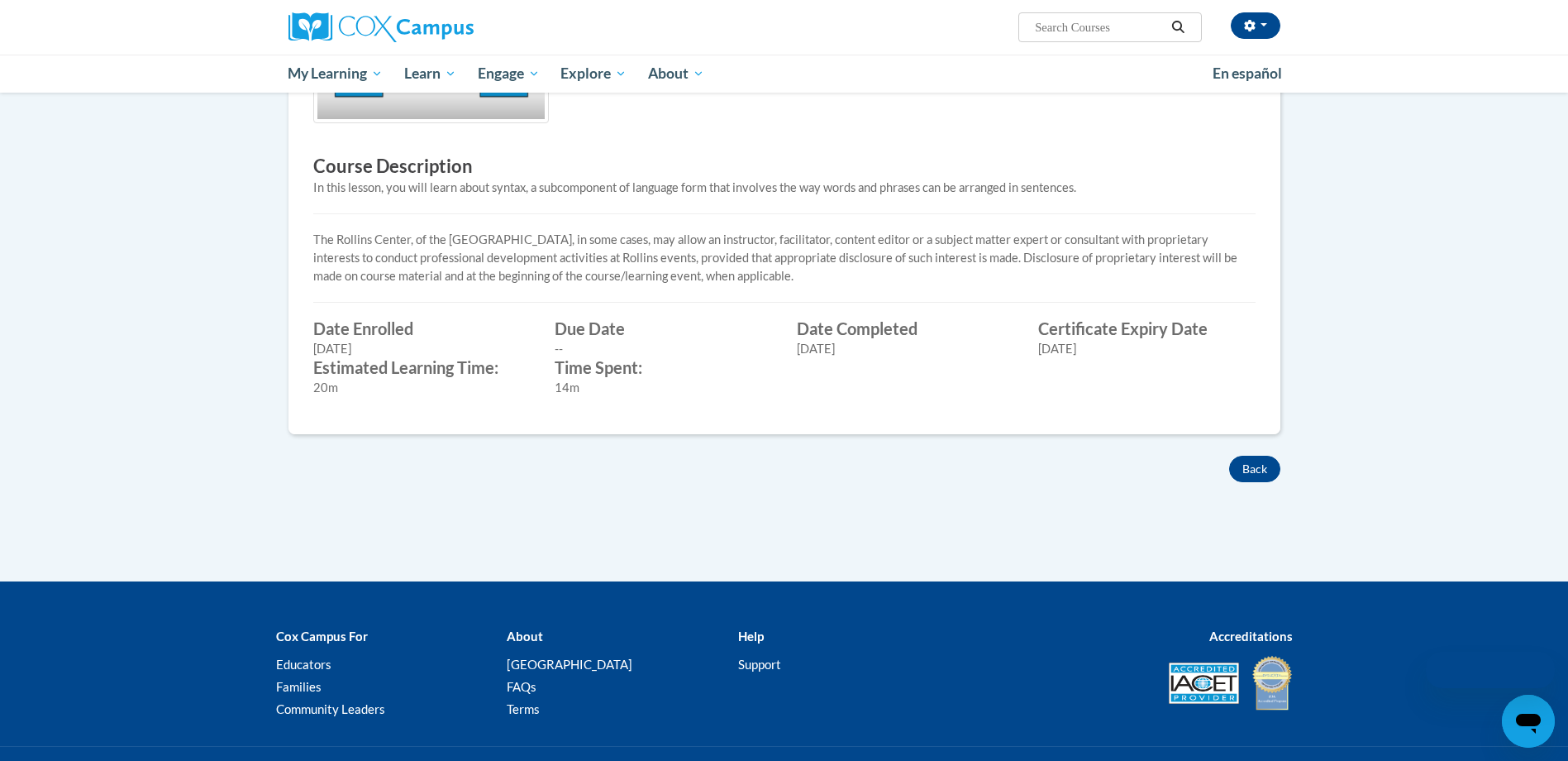
scroll to position [450, 0]
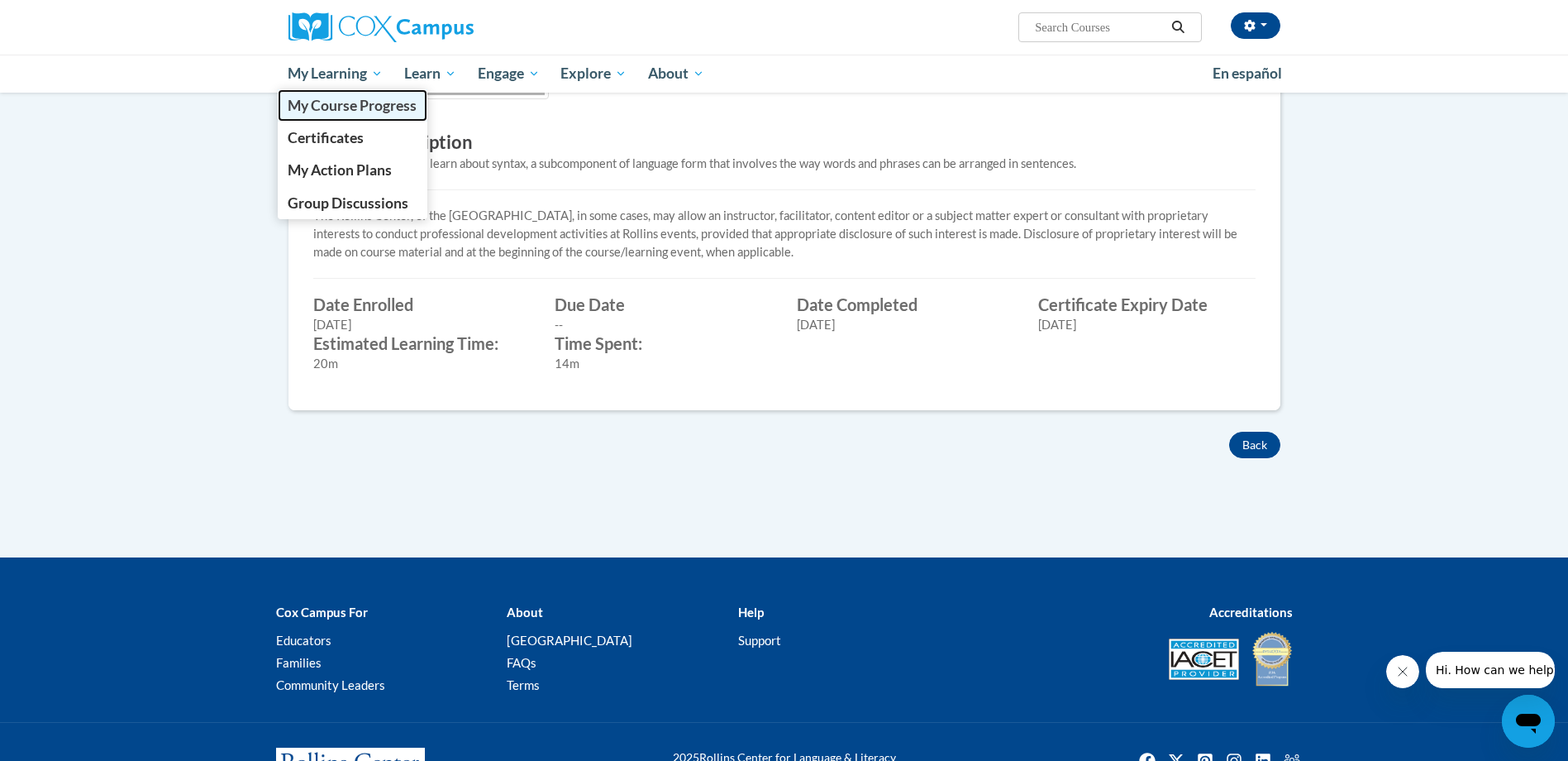
click at [343, 96] on link "My Course Progress" at bounding box center [353, 105] width 150 height 32
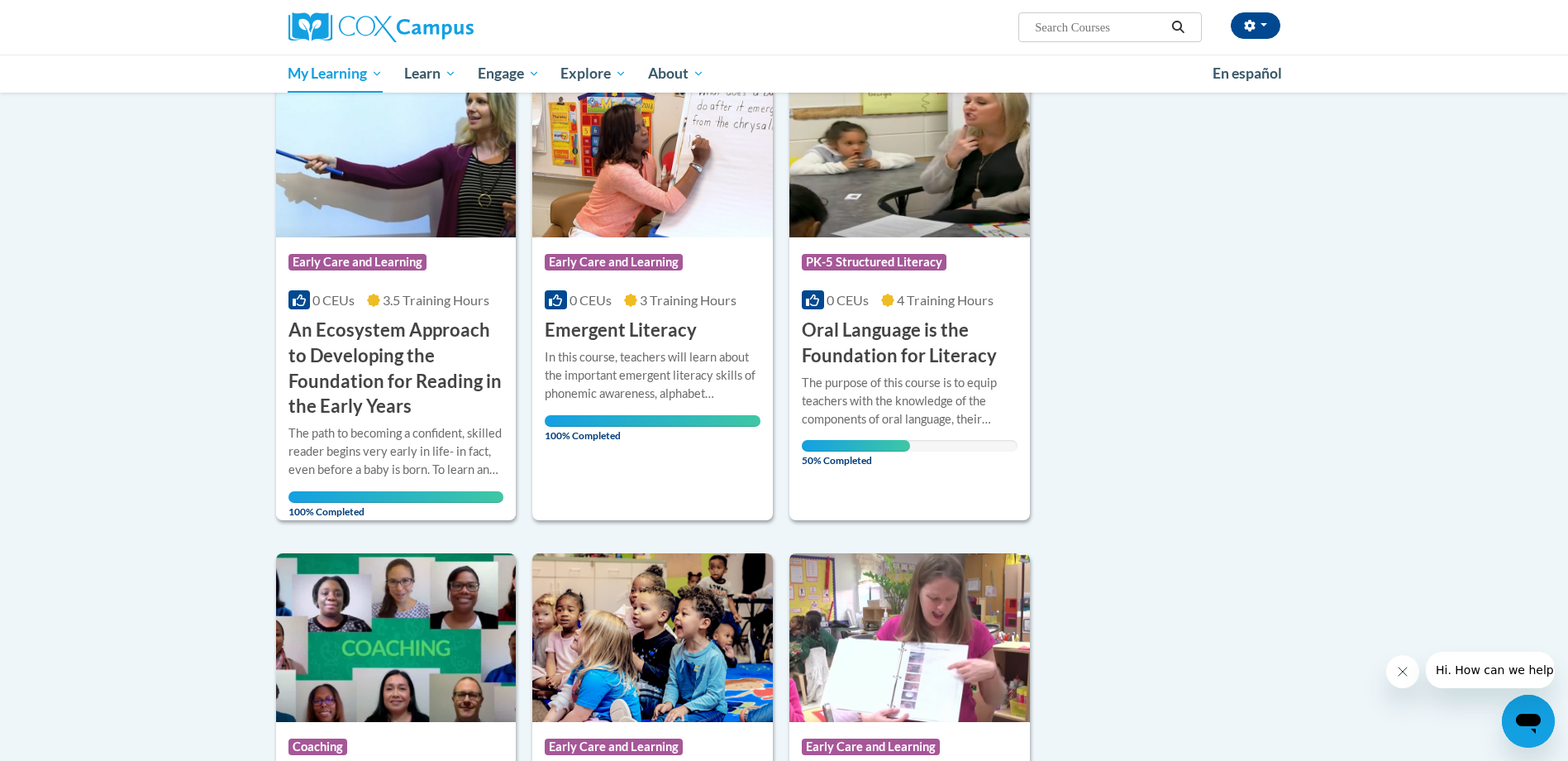
scroll to position [765, 0]
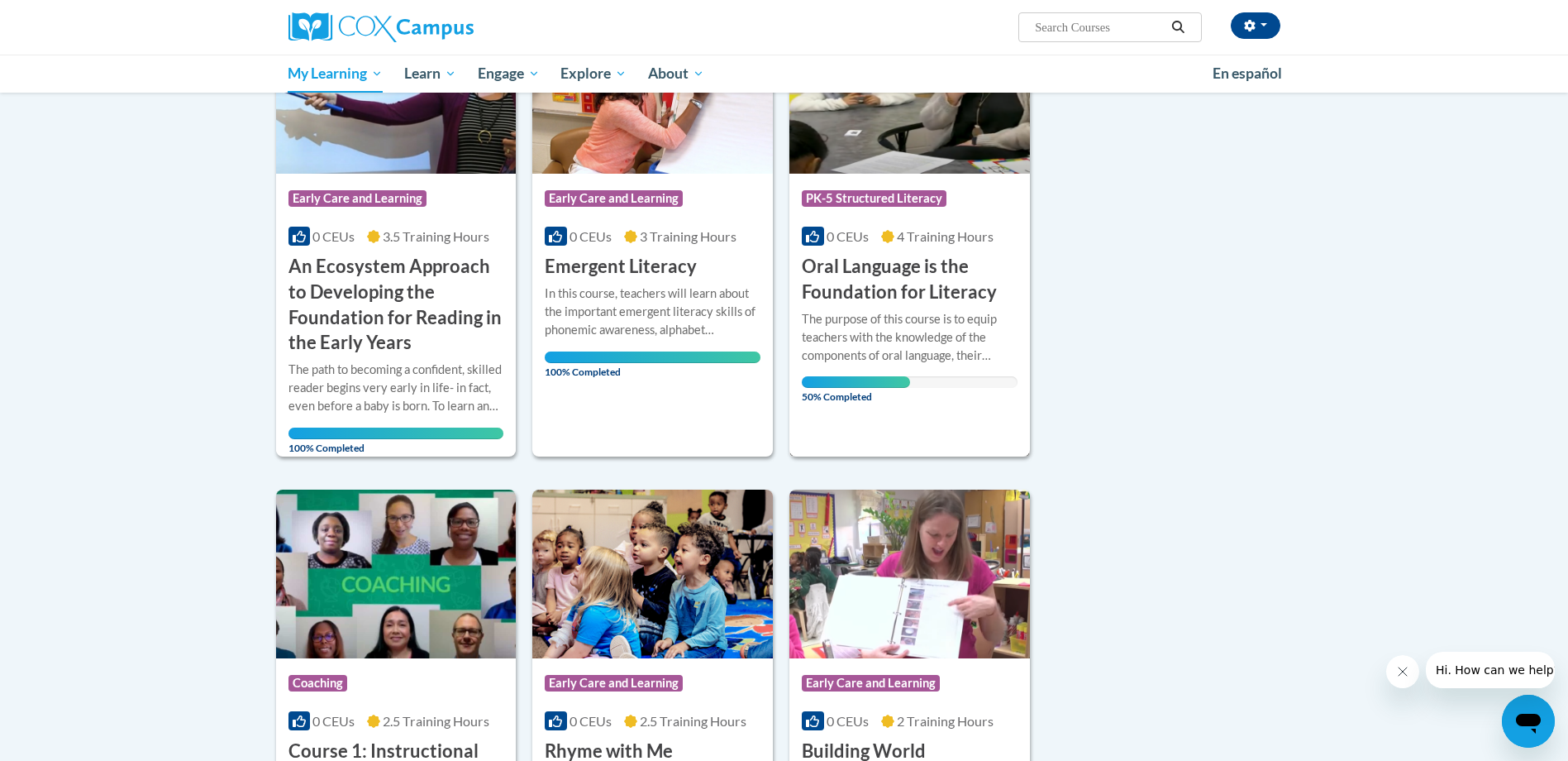
click at [842, 292] on h3 "Oral Language is the Foundation for Literacy" at bounding box center [909, 279] width 216 height 51
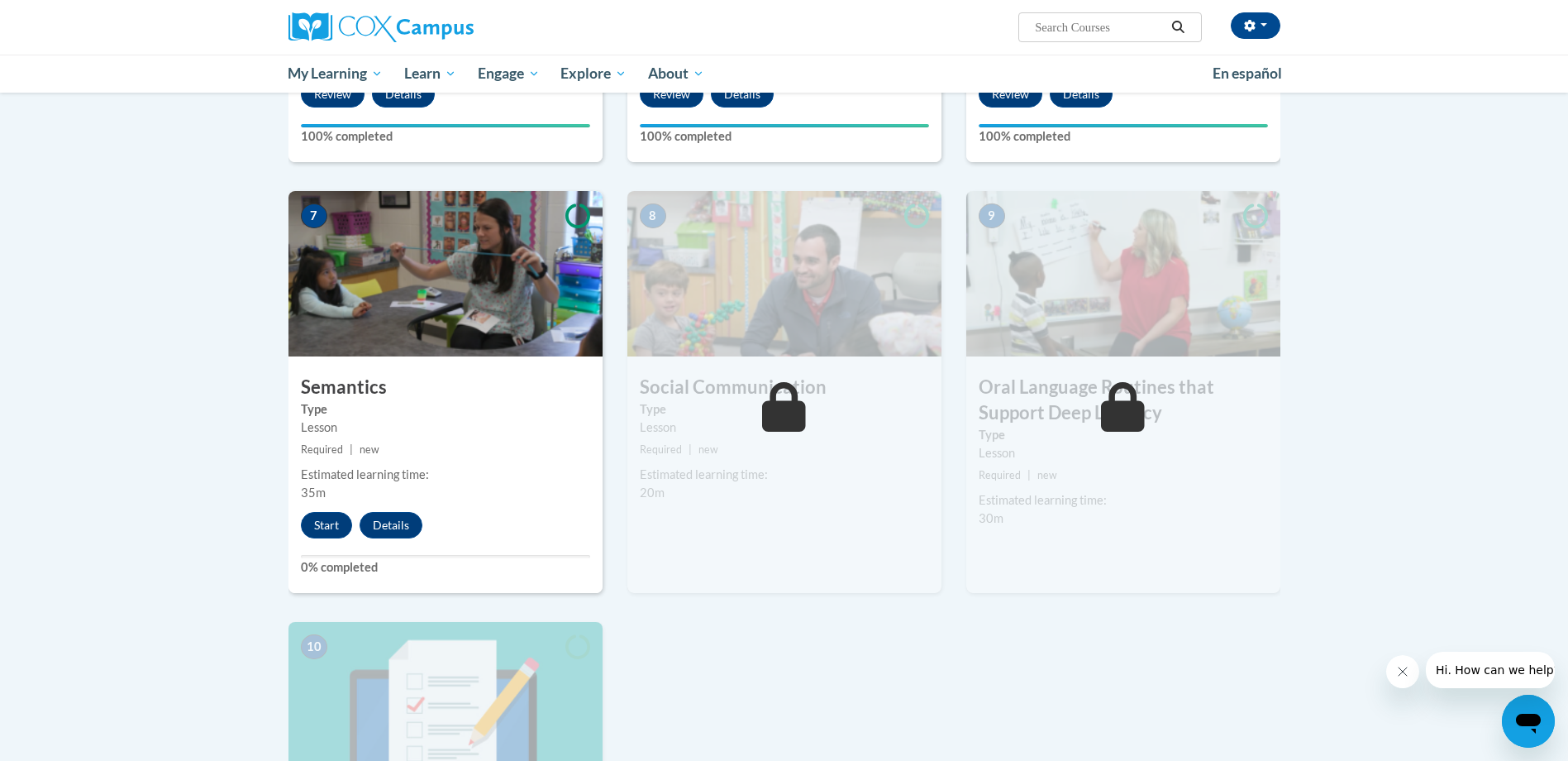
scroll to position [1158, 0]
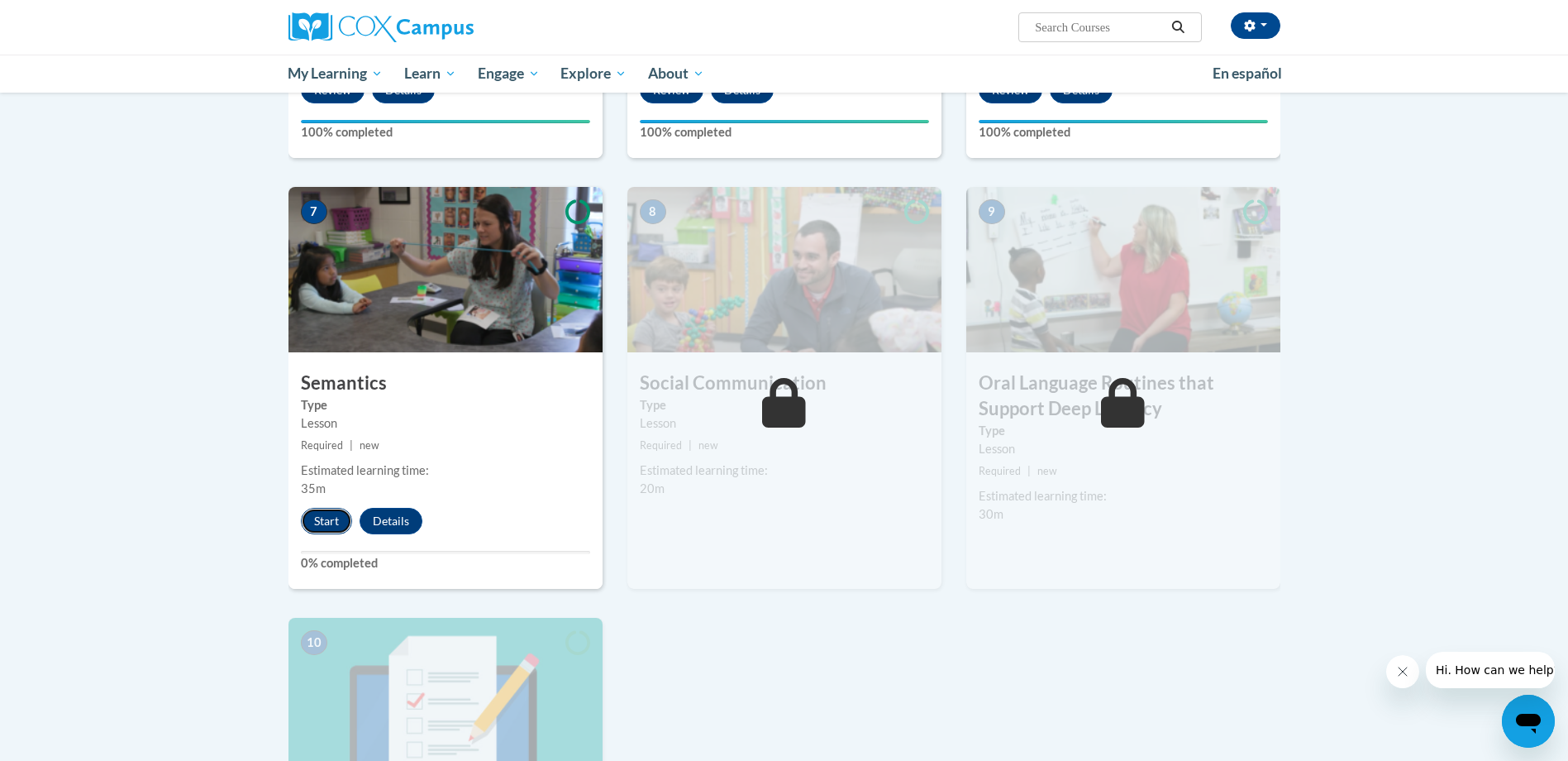
click at [324, 516] on button "Start" at bounding box center [326, 521] width 51 height 27
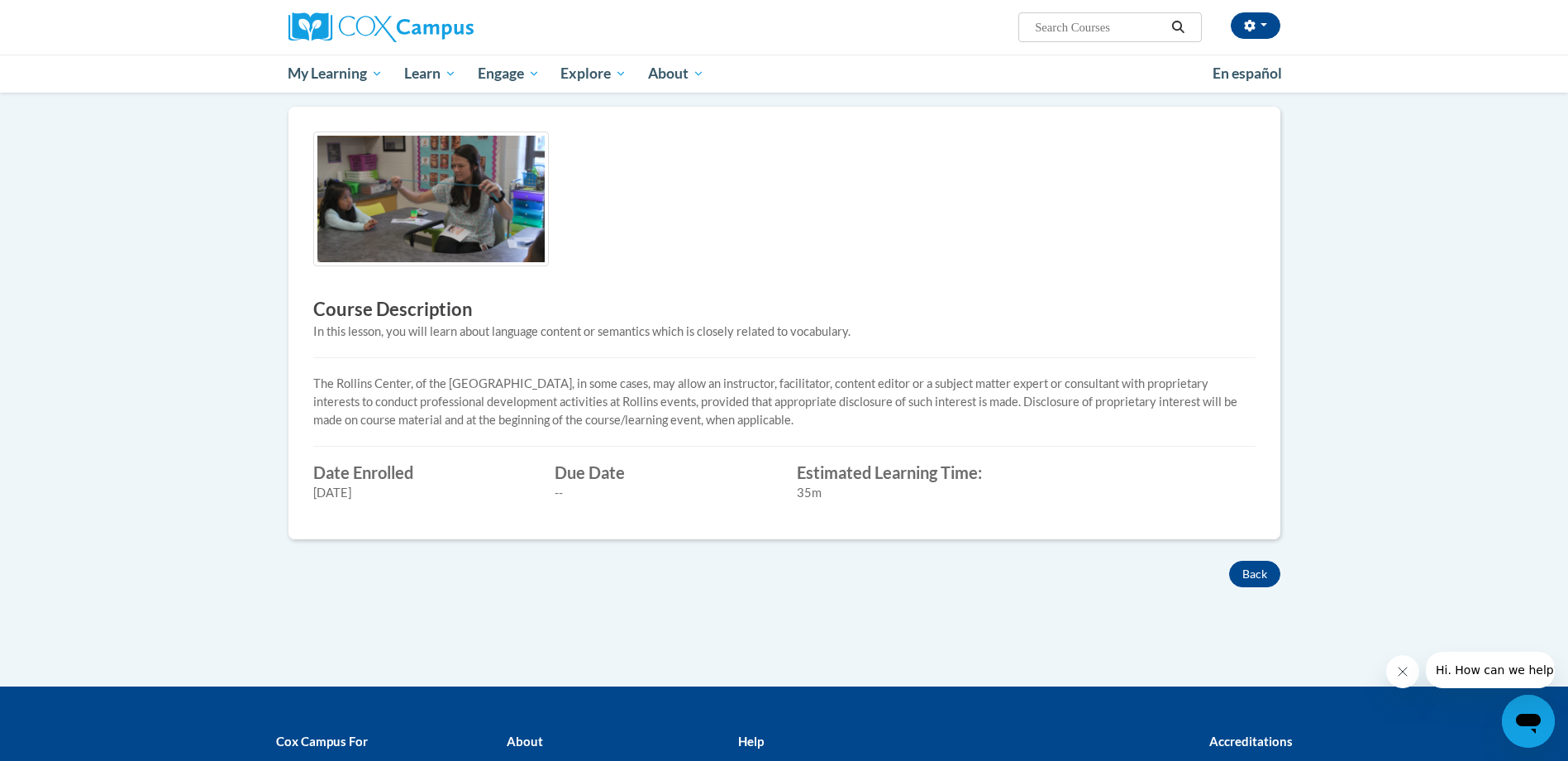
scroll to position [330, 0]
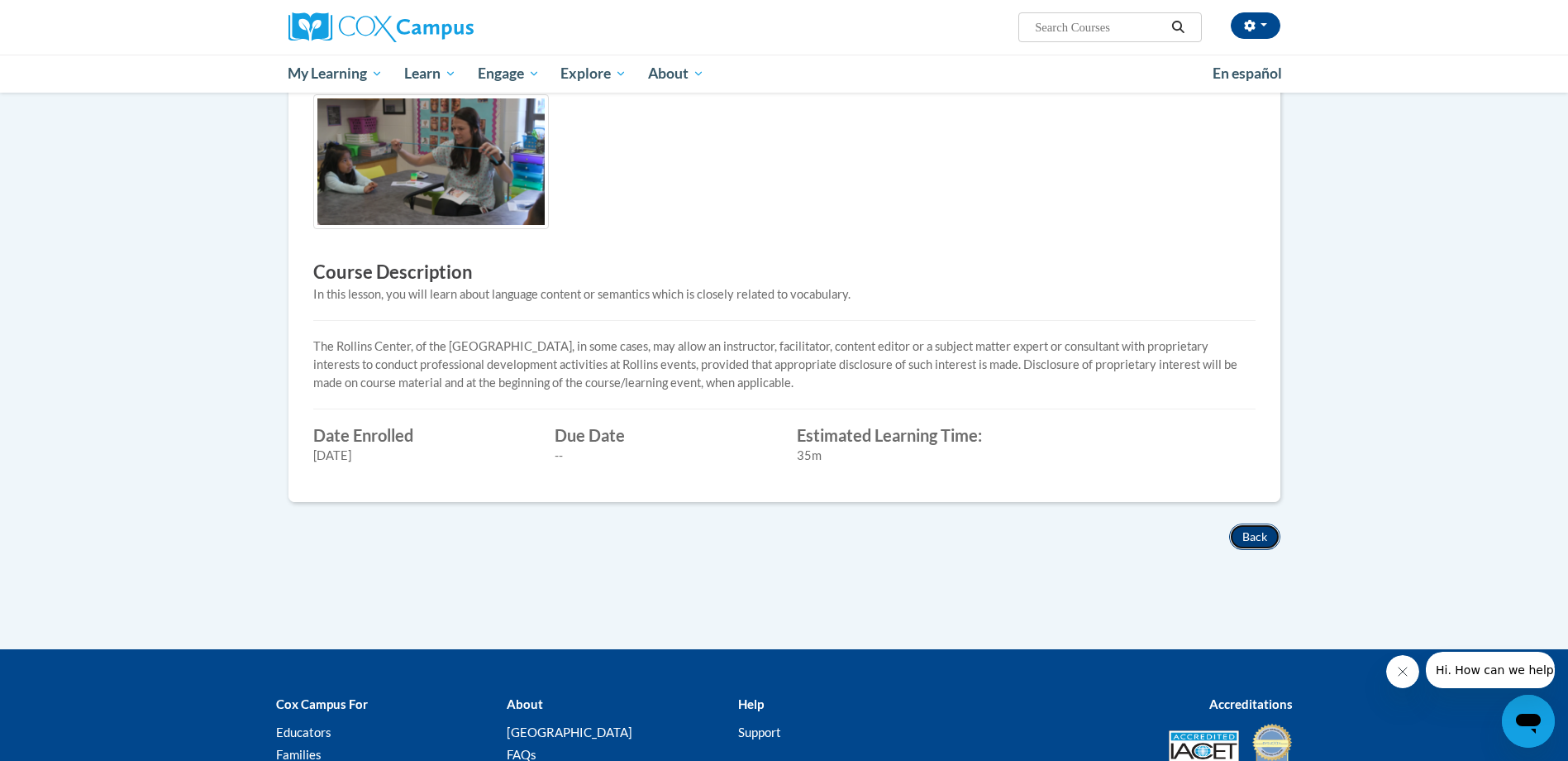
click at [1255, 534] on button "Back" at bounding box center [1254, 536] width 51 height 27
